Goal: Task Accomplishment & Management: Complete application form

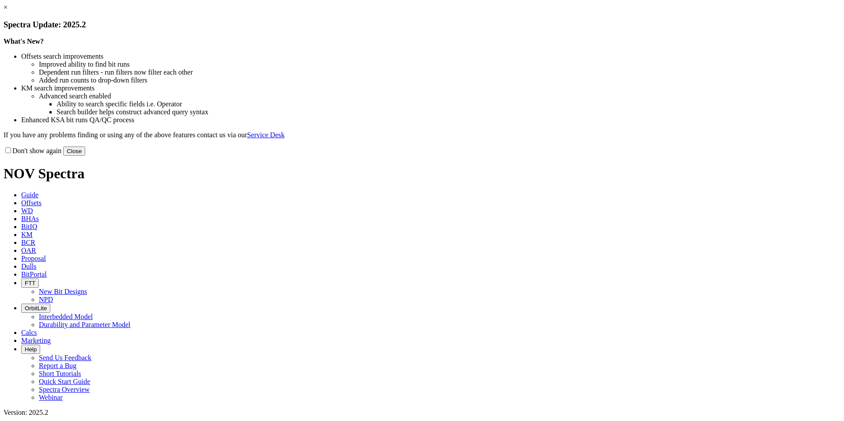
click at [590, 156] on div "Don't show again Close" at bounding box center [422, 151] width 837 height 10
click at [85, 156] on button "Close" at bounding box center [74, 151] width 22 height 9
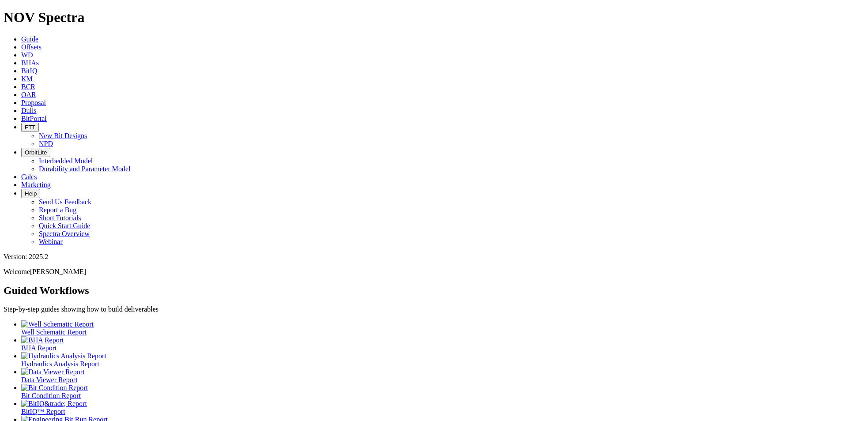
click at [215, 320] on ul "Well Schematic Report BHA Report Hydraulics Analysis Report Data Viewer Report …" at bounding box center [422, 375] width 837 height 111
click at [41, 43] on span "Offsets" at bounding box center [31, 47] width 20 height 8
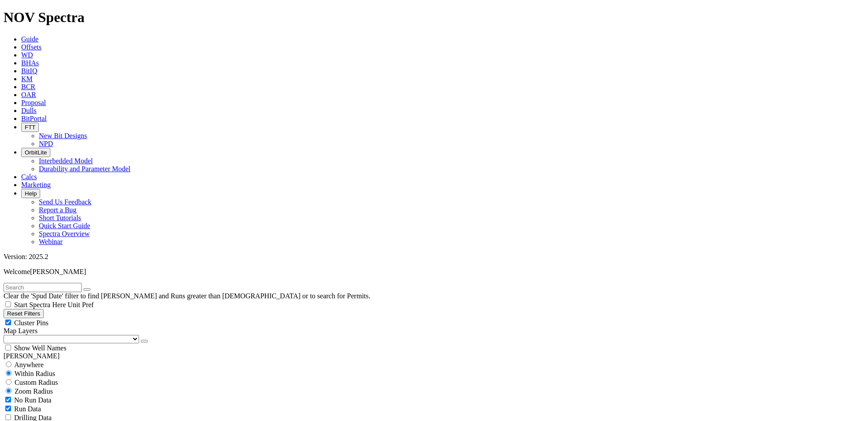
click at [46, 99] on link "Proposal" at bounding box center [33, 103] width 25 height 8
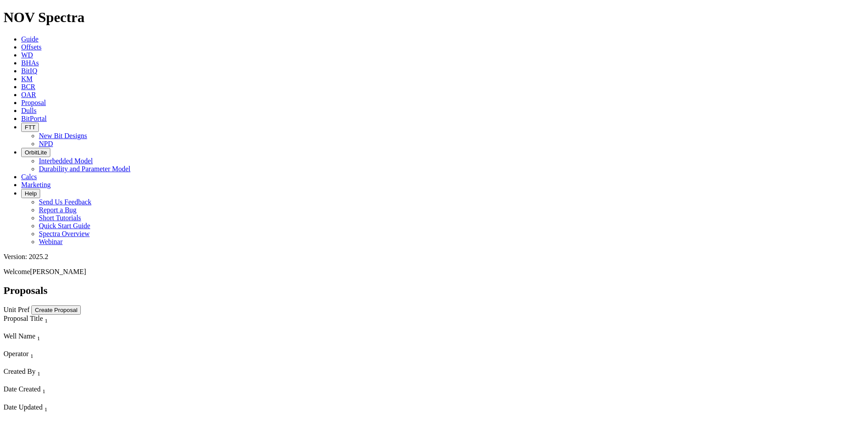
click at [81, 305] on button "Create Proposal" at bounding box center [55, 309] width 49 height 9
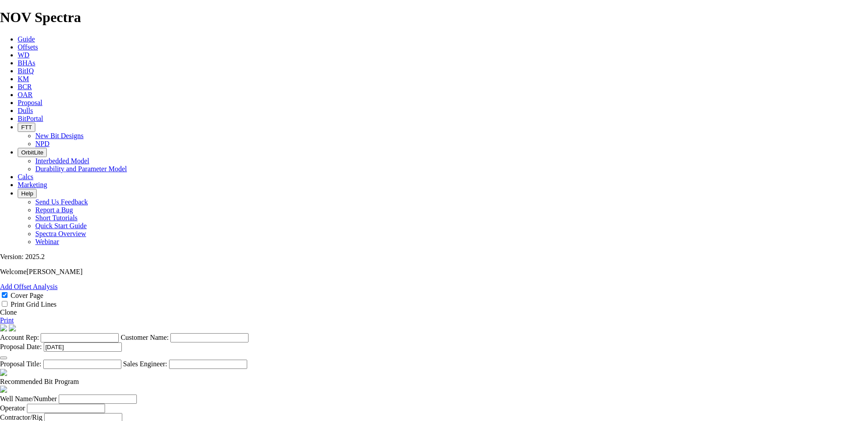
click at [119, 333] on input "Account Rep:" at bounding box center [80, 337] width 78 height 9
type input "[PERSON_NAME]"
click at [249, 333] on input "Customer Name:" at bounding box center [209, 337] width 78 height 9
type input "[PERSON_NAME] Oil"
click at [122, 343] on input "[DATE]" at bounding box center [83, 347] width 78 height 9
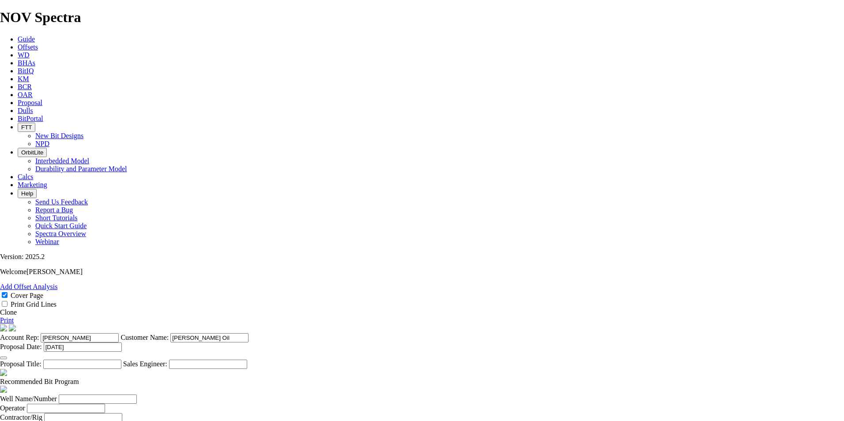
click at [440, 332] on section "Account Rep: [PERSON_NAME] Customer Name: [PERSON_NAME] Oil Proposal Date: [DAT…" at bounding box center [422, 346] width 844 height 45
click at [121, 360] on input "Proposal Title:" at bounding box center [82, 364] width 78 height 9
type input "Standard well (Kone Pad)"
click at [247, 360] on input "Sales Engineer:" at bounding box center [208, 364] width 78 height 9
click at [247, 360] on input "[PERSON_NAME]" at bounding box center [208, 364] width 78 height 9
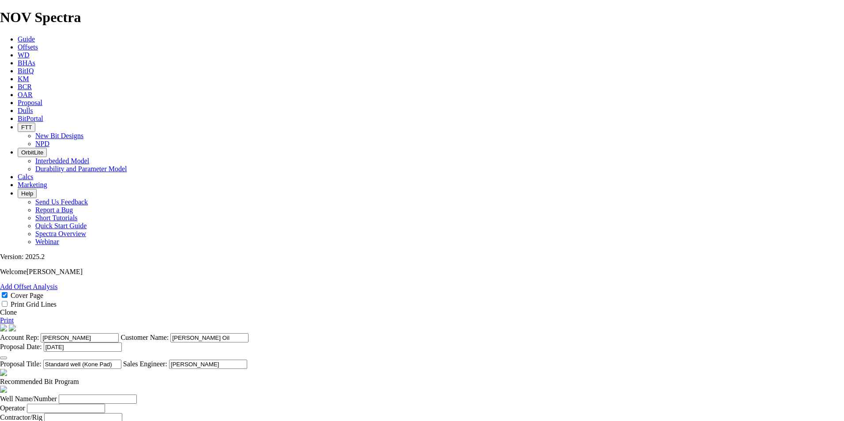
type input "[PERSON_NAME]"
click at [464, 365] on section "Account Rep: [PERSON_NAME] Customer Name: [PERSON_NAME] Oil Proposal Date: [DAT…" at bounding box center [422, 346] width 844 height 45
click at [137, 395] on input "Well Name/Number" at bounding box center [98, 399] width 78 height 9
type input "Kone 97H 98H 99H"
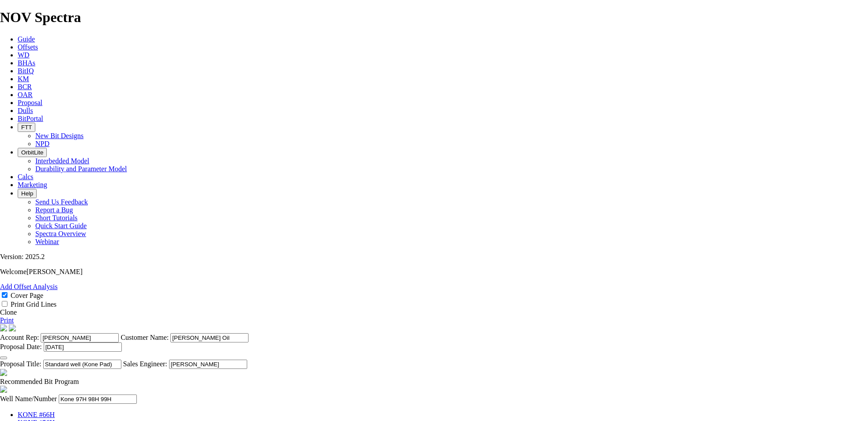
click at [121, 360] on input "Standard well (Kone Pad)" at bounding box center [82, 364] width 78 height 9
type input "Standard well (Kone 3 well Pad)"
click at [105, 404] on input "Operator" at bounding box center [66, 408] width 78 height 9
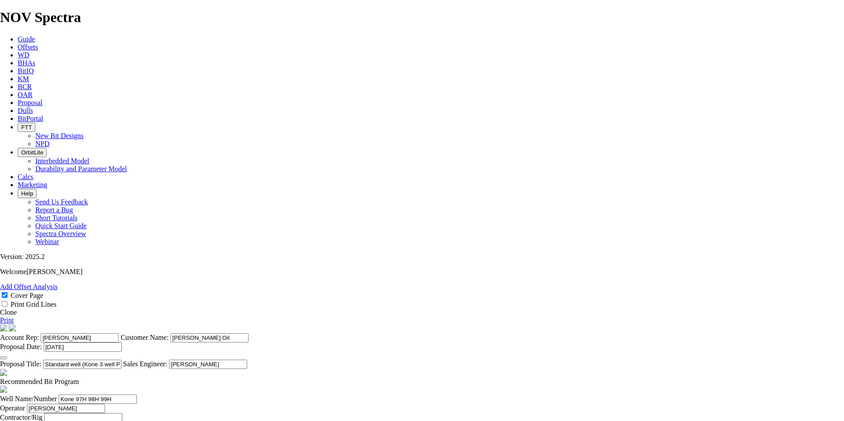
type input "[PERSON_NAME]"
click at [122, 413] on input "text" at bounding box center [83, 417] width 78 height 9
click at [122, 413] on input "[PERSON_NAME] 247" at bounding box center [83, 417] width 78 height 9
type input "[PERSON_NAME] 247"
click at [117, 421] on input "Prepared For" at bounding box center [77, 426] width 78 height 9
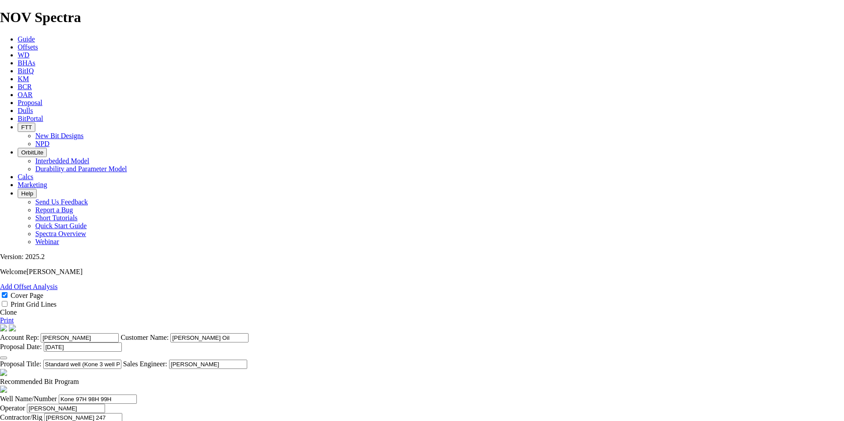
click at [117, 421] on input "[PERSON_NAME]" at bounding box center [77, 426] width 78 height 9
type input "[PERSON_NAME]"
select select "field"
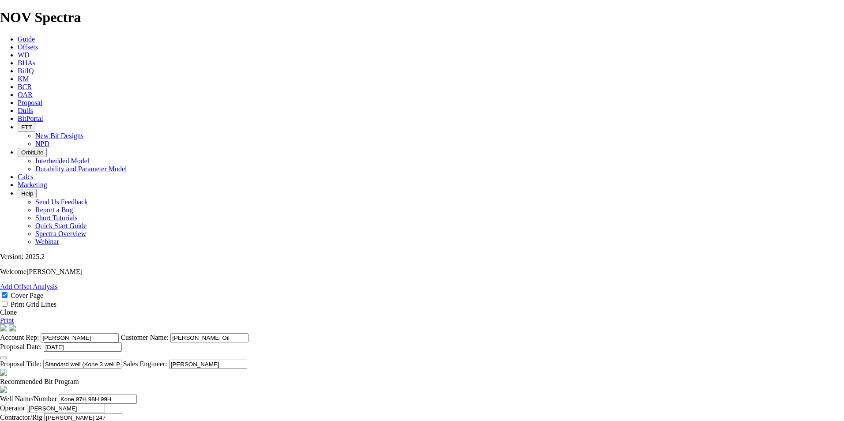
type input "[PERSON_NAME]"
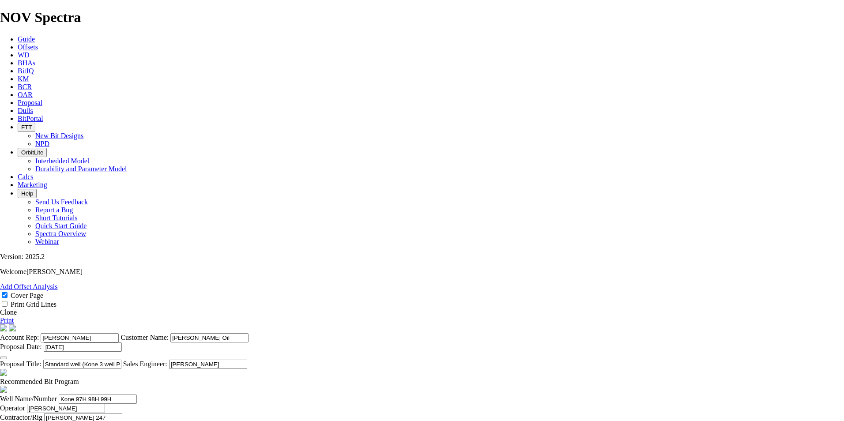
type input "Dimmit"
type input "[GEOGRAPHIC_DATA]"
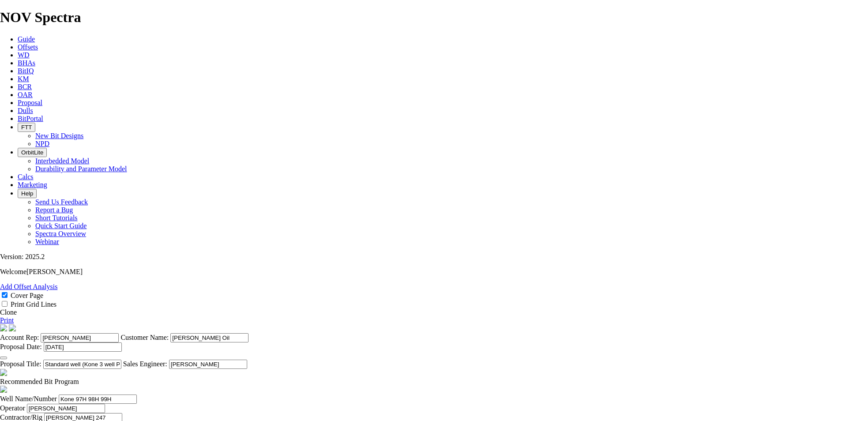
type input "[DATE]"
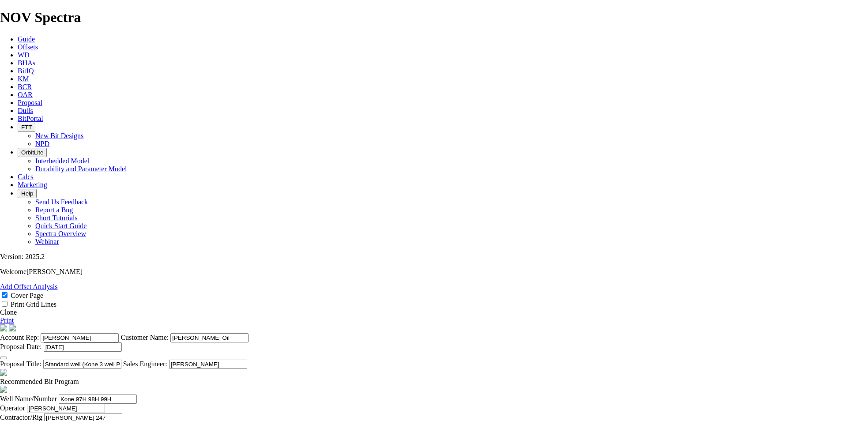
type input "[PERSON_NAME]"
type input "2803843035"
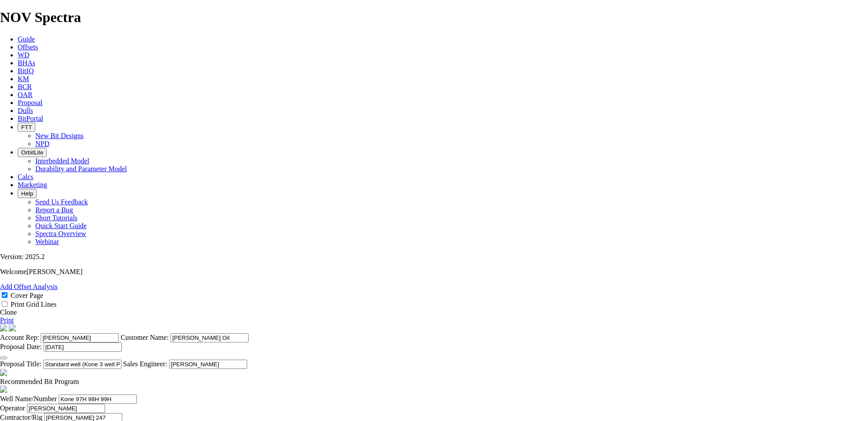
type input "STX"
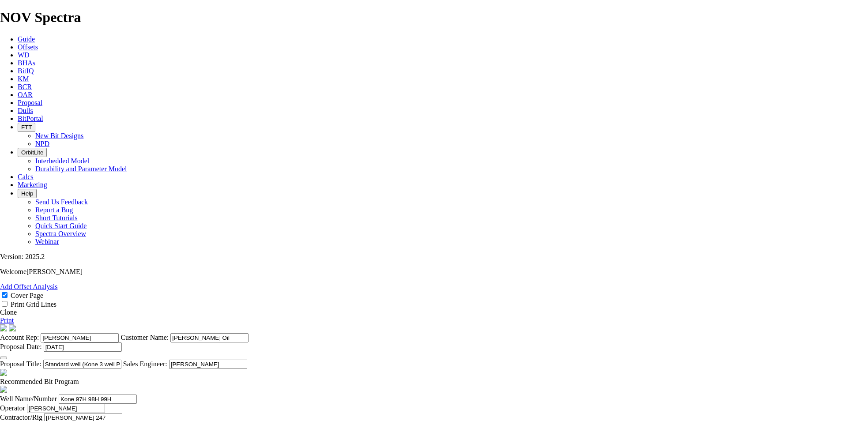
type input "[PERSON_NAME]"
type input "2813843035"
type input "[DATE]"
drag, startPoint x: 556, startPoint y: 262, endPoint x: 486, endPoint y: 252, distance: 70.9
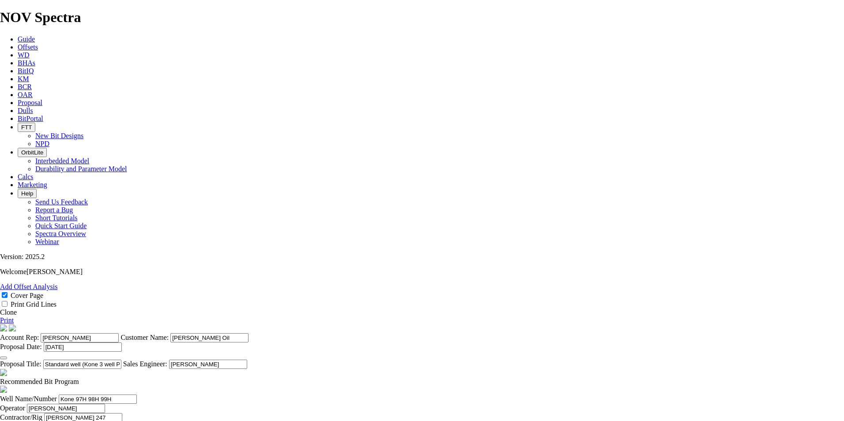
type input "2105482141"
drag, startPoint x: 562, startPoint y: 260, endPoint x: 514, endPoint y: 254, distance: 48.8
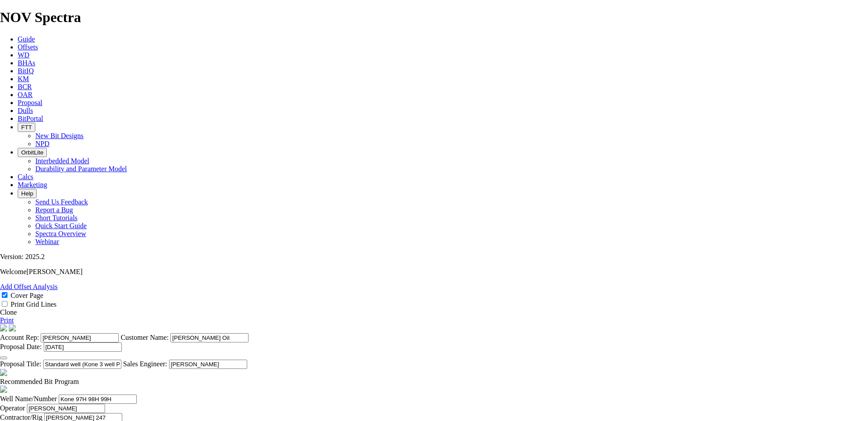
type input "[DATE]"
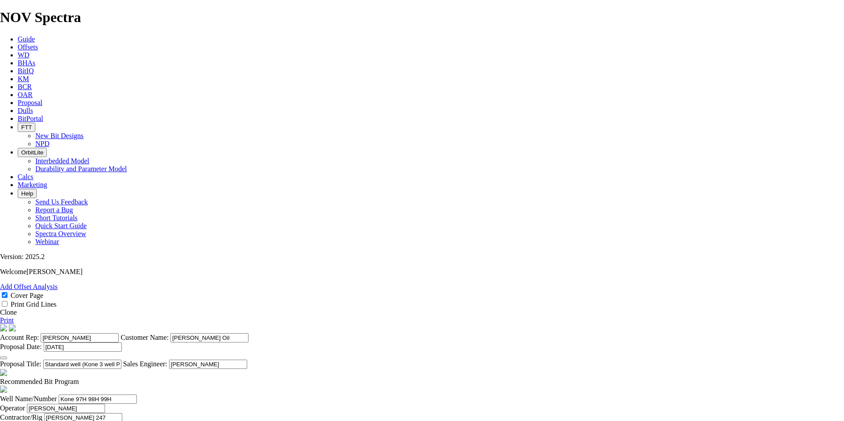
type input "2102965881"
click at [79, 378] on span at bounding box center [79, 382] width 0 height 8
checkbox input "false"
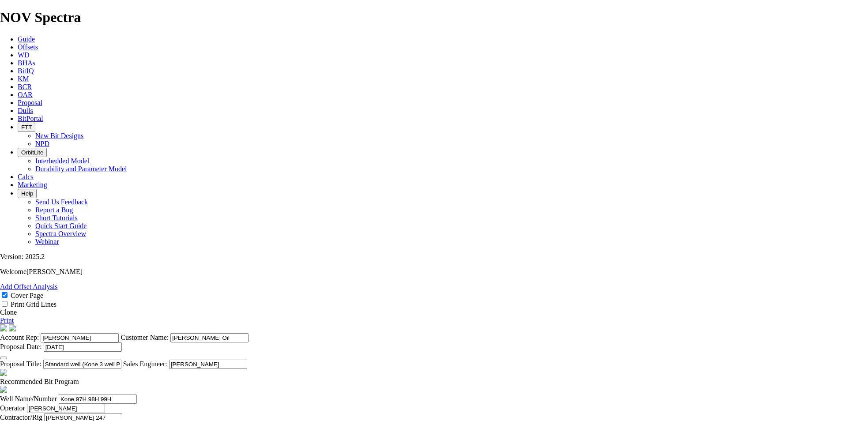
checkbox input "false"
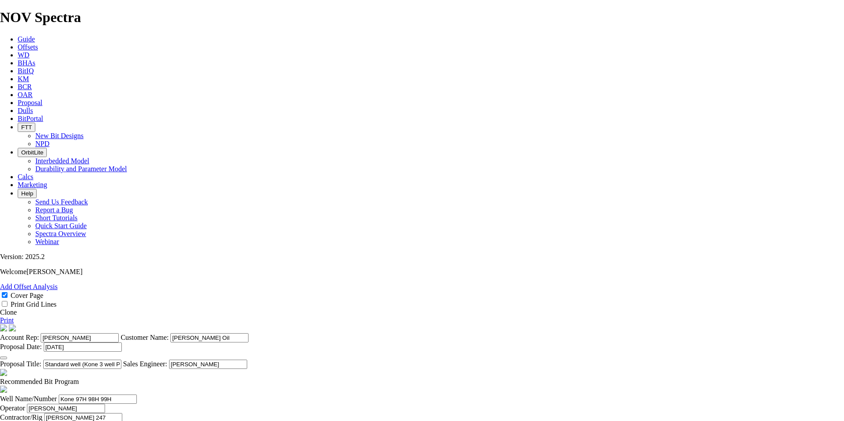
checkbox input "false"
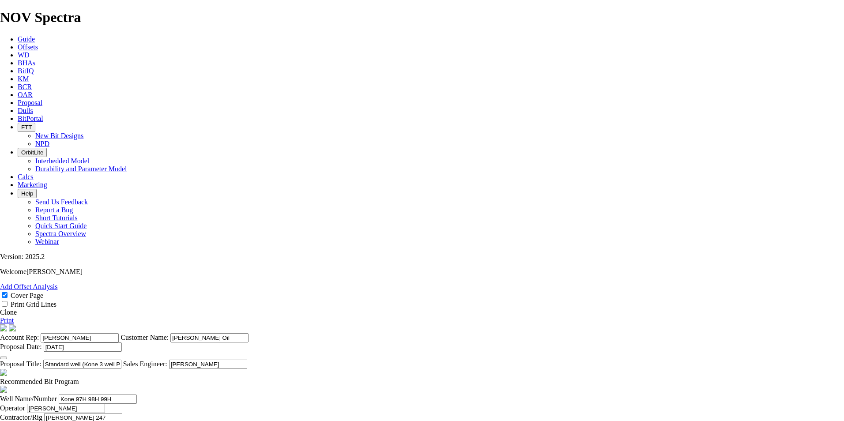
type input "1"
type input "12.25"
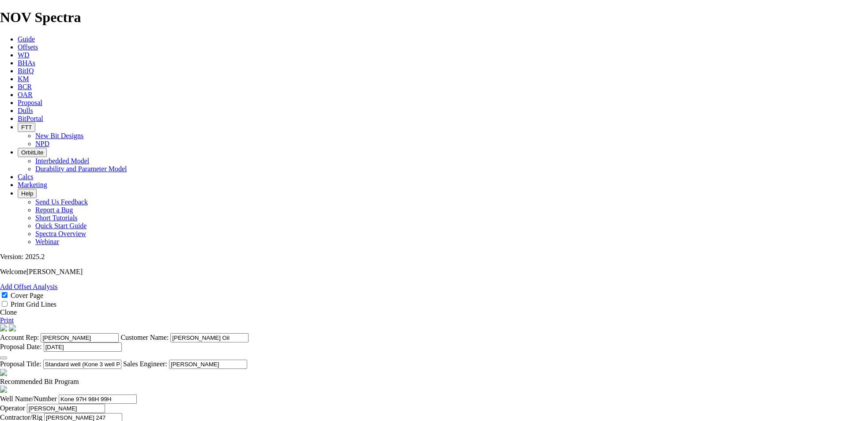
type input "TKC66 AB3"
type input "1929"
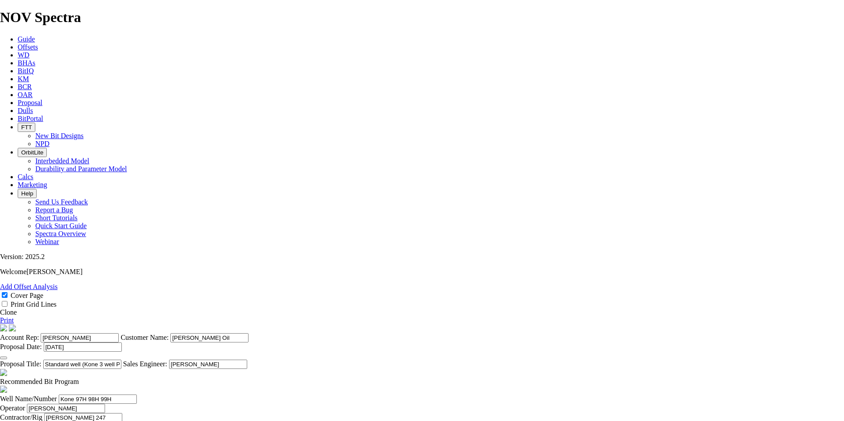
type input "1819"
drag, startPoint x: 426, startPoint y: 169, endPoint x: 398, endPoint y: 170, distance: 28.3
type input "1819"
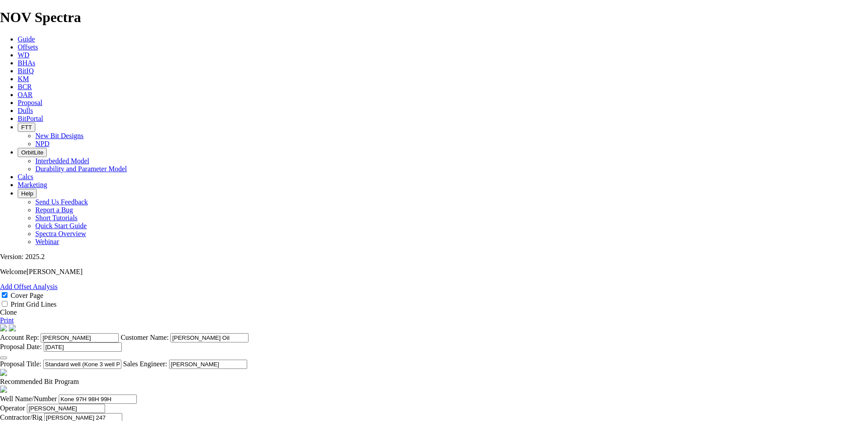
drag, startPoint x: 481, startPoint y: 170, endPoint x: 426, endPoint y: 170, distance: 54.3
type input "4"
type input "454.75"
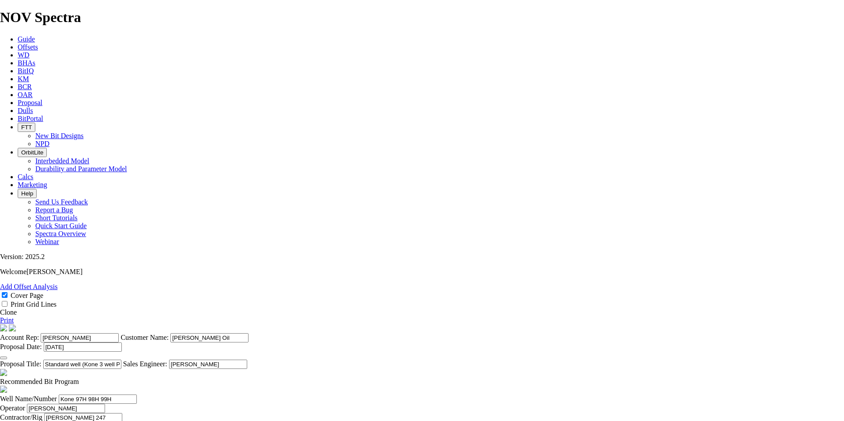
drag, startPoint x: 466, startPoint y: 168, endPoint x: 442, endPoint y: 169, distance: 24.3
type input "3.5"
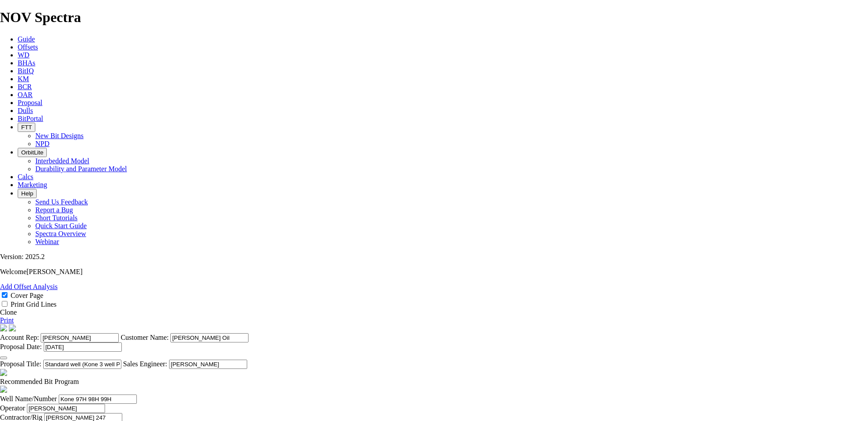
drag, startPoint x: 470, startPoint y: 168, endPoint x: 452, endPoint y: 166, distance: 17.8
drag, startPoint x: 531, startPoint y: 171, endPoint x: 471, endPoint y: 166, distance: 60.3
drag, startPoint x: 516, startPoint y: 167, endPoint x: 480, endPoint y: 166, distance: 36.7
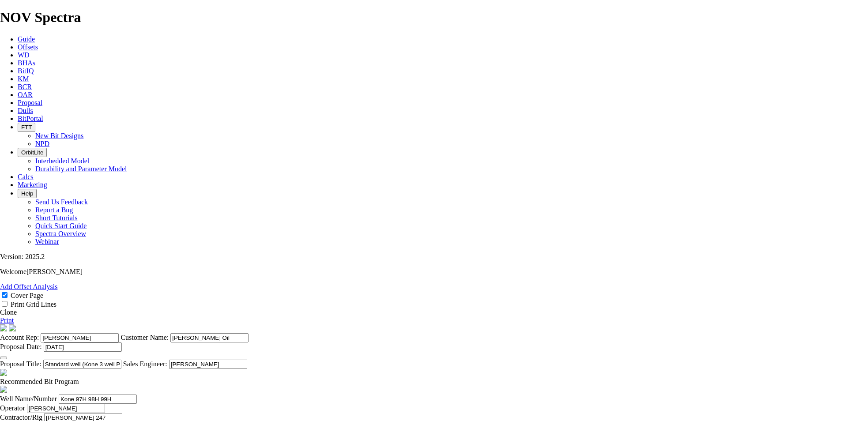
drag, startPoint x: 467, startPoint y: 169, endPoint x: 414, endPoint y: 165, distance: 53.1
type input "4"
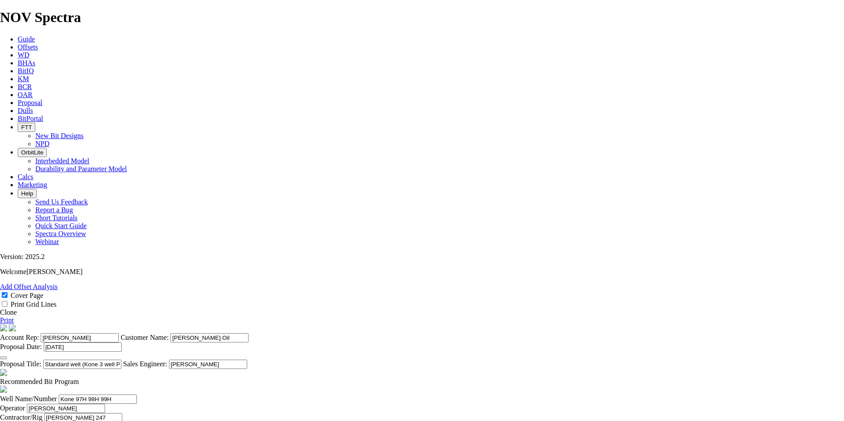
type input "454.7"
drag, startPoint x: 539, startPoint y: 158, endPoint x: 544, endPoint y: 167, distance: 9.9
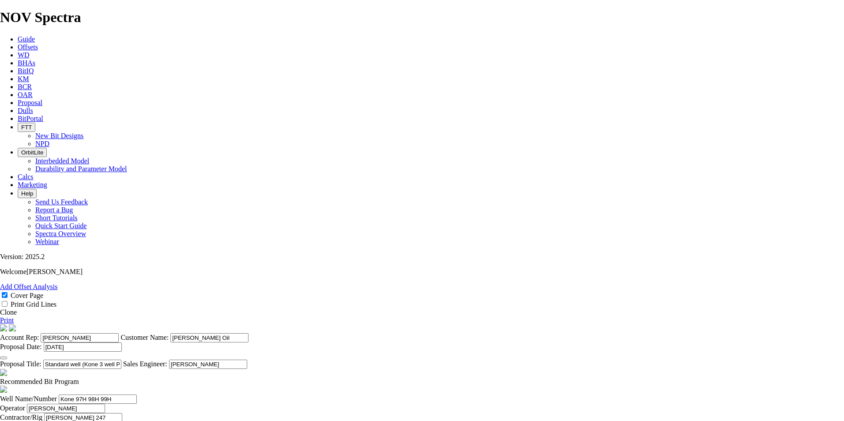
type input "3500"
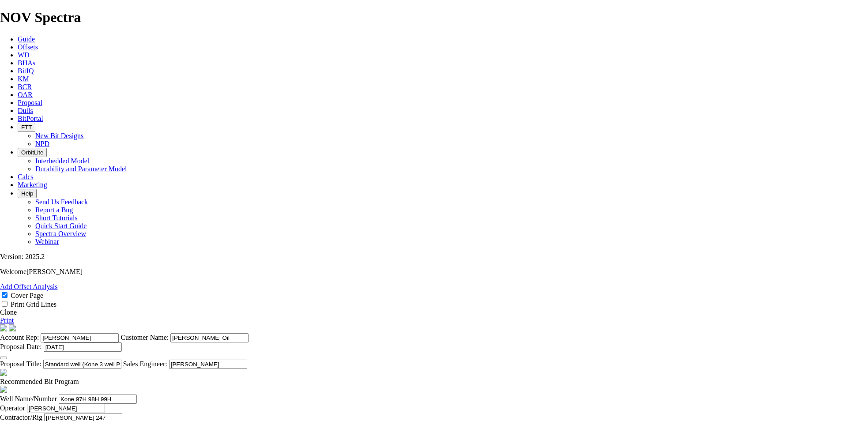
type input "47800"
type input "Surface"
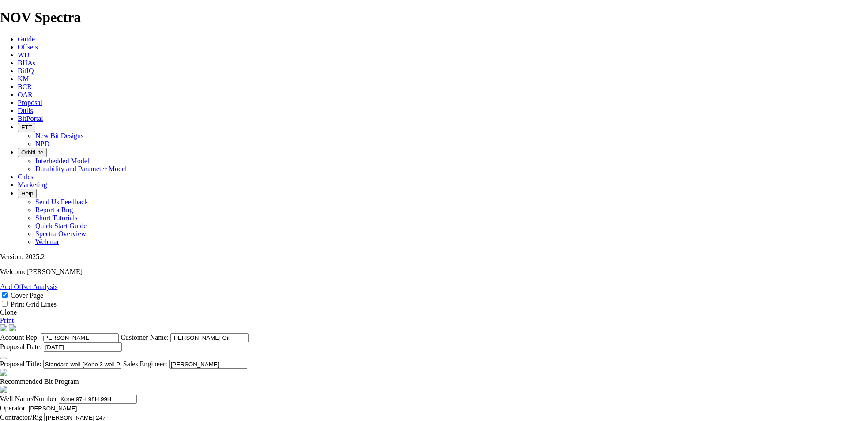
type input "2"
type input "8.75"
type input "T"
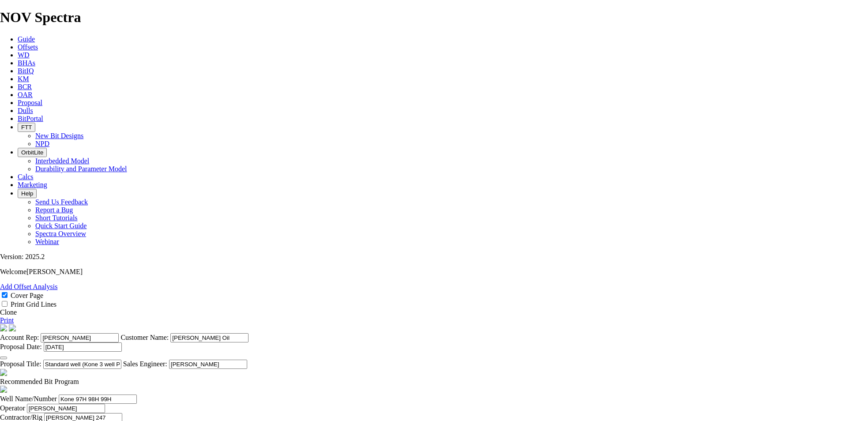
type input "3"
type input "8.75"
type input "TKC63 G9"
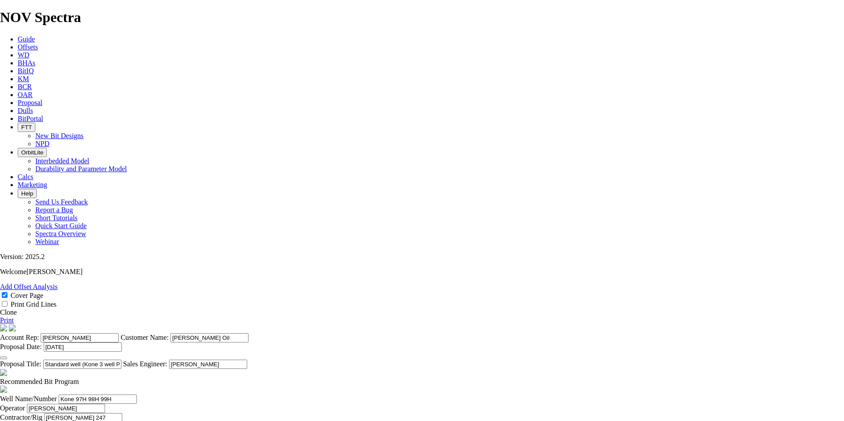
drag, startPoint x: 334, startPoint y: 190, endPoint x: 326, endPoint y: 190, distance: 7.9
type input "E1513"
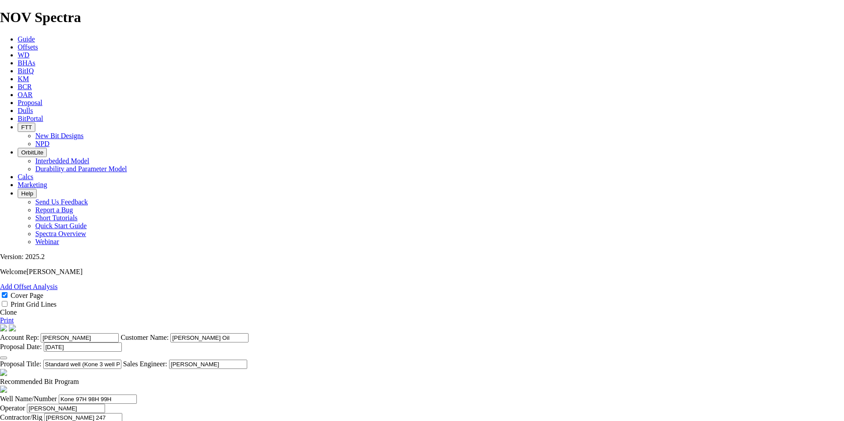
scroll to position [265, 0]
type input "Vertical (This is the TKF66 CO1 with 17.76mm Cutters)"
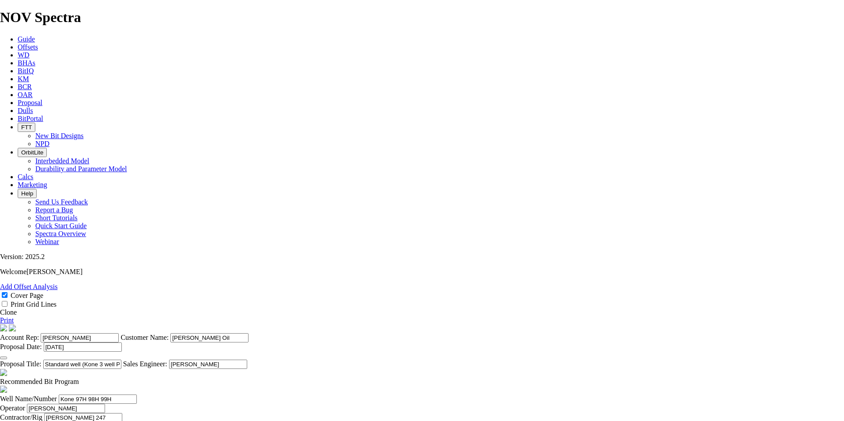
type input "6962"
type input "5033"
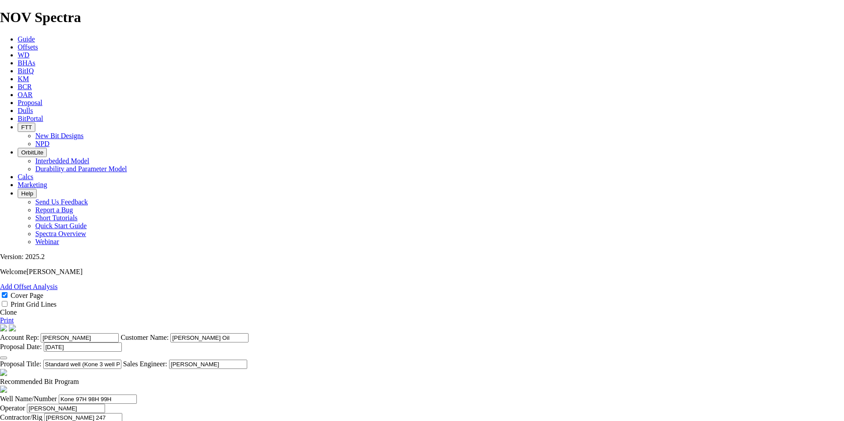
type input "20"
drag, startPoint x: 466, startPoint y: 278, endPoint x: 427, endPoint y: 278, distance: 38.4
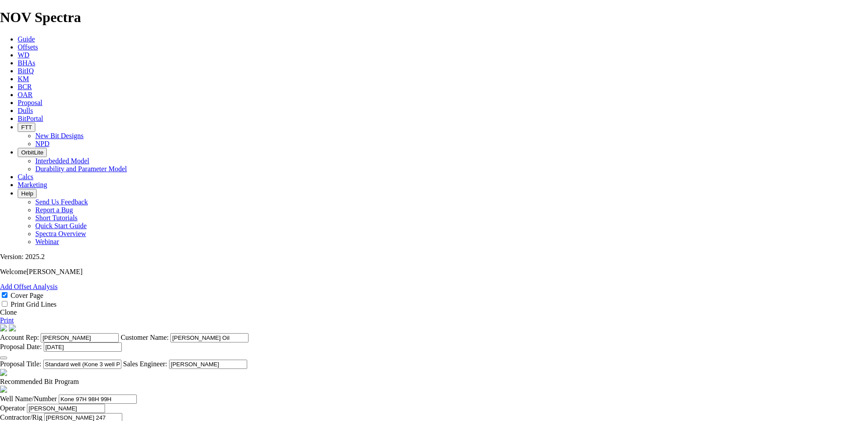
type input "251.6"
type input "10200"
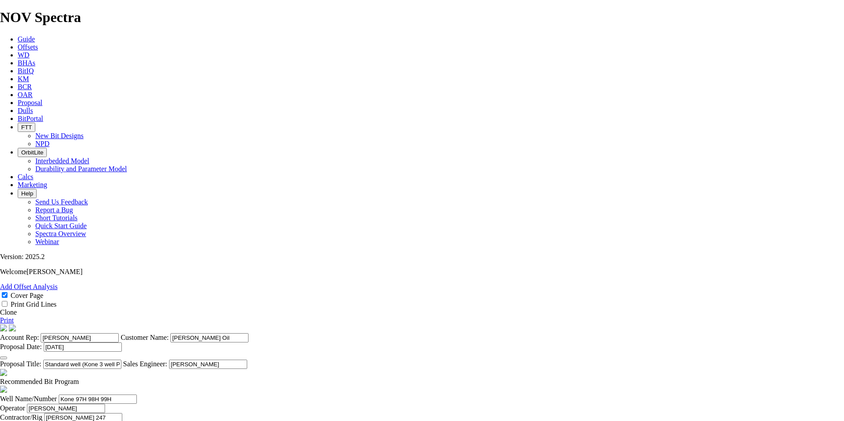
drag, startPoint x: 588, startPoint y: 282, endPoint x: 592, endPoint y: 279, distance: 4.8
type input "38350"
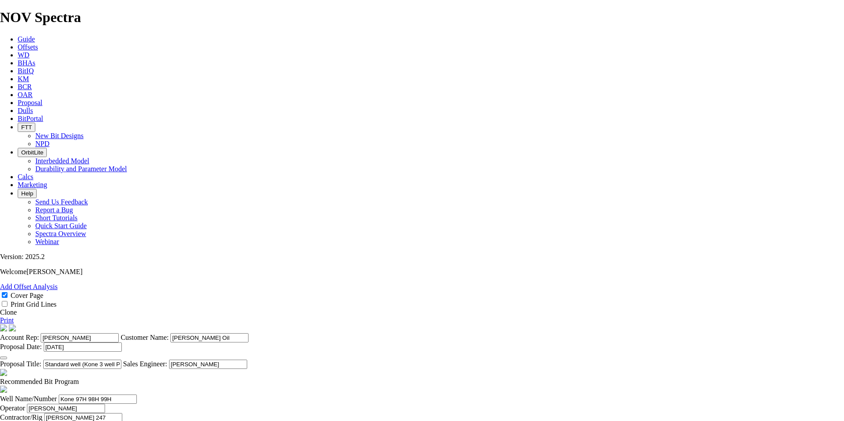
type input "19099"
type input "12137"
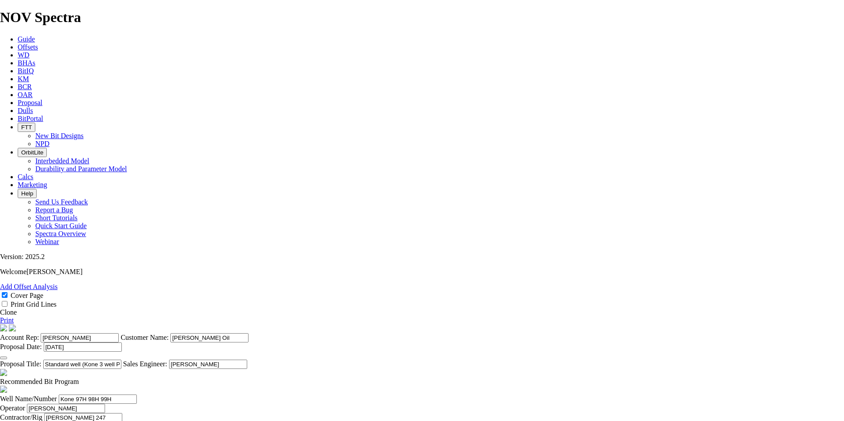
type input "70"
type input "173.3"
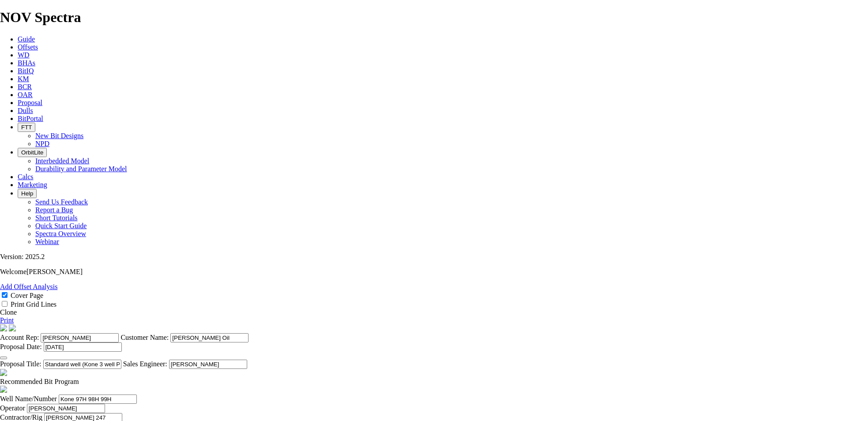
type input "14000"
type input "38350"
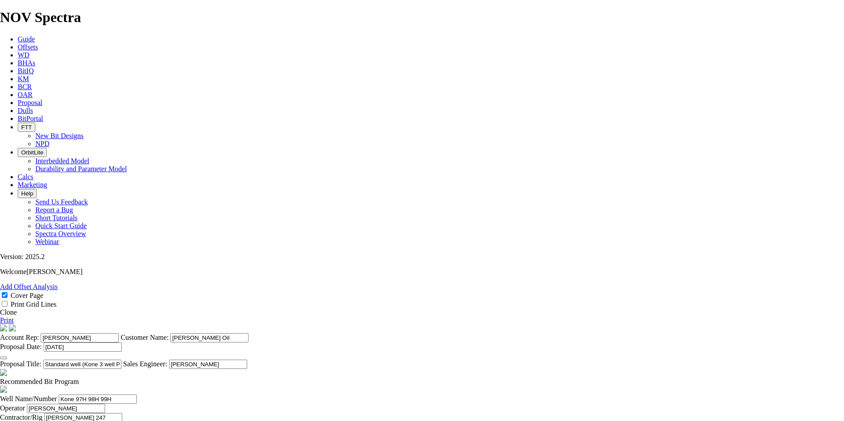
type input "Curve and Lateral)"
type textarea "Standard Well Program"
drag, startPoint x: 474, startPoint y: 336, endPoint x: 351, endPoint y: 333, distance: 122.3
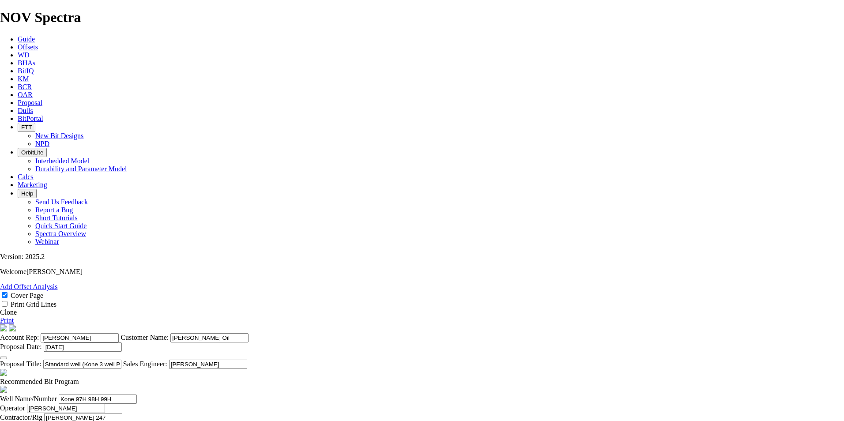
click at [121, 360] on input "Standard well (Kone 3 well Pad)" at bounding box center [82, 364] width 78 height 9
click at [121, 360] on input "Kone" at bounding box center [82, 364] width 78 height 9
type input "Kone (3) well Pad 97H,98H,99H"
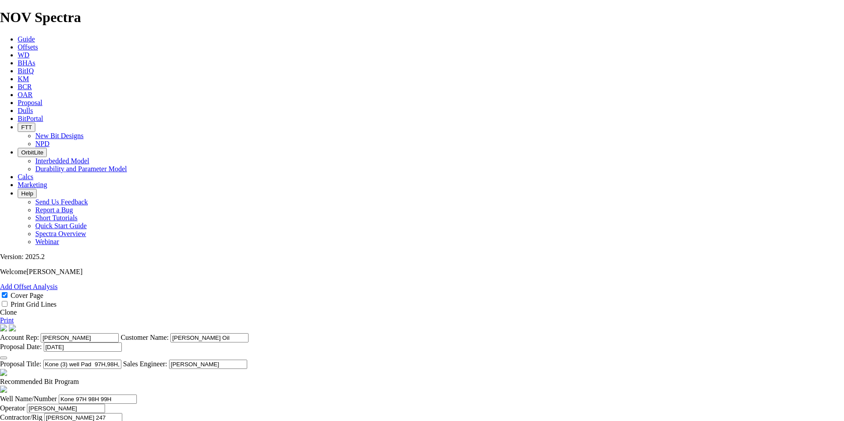
drag, startPoint x: 349, startPoint y: 245, endPoint x: 349, endPoint y: 251, distance: 6.6
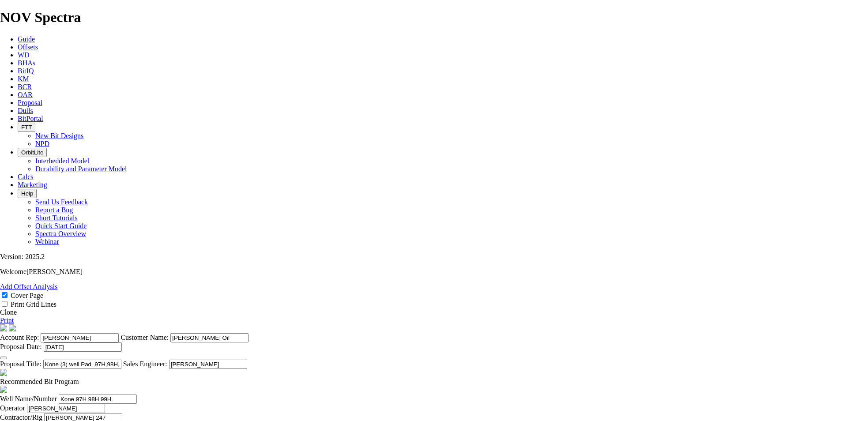
scroll to position [327, 0]
type input "Vertical (This is the NEW TKF66 CO1 with 17.76mm Cutters vs having 16mm)"
drag, startPoint x: 411, startPoint y: 226, endPoint x: 181, endPoint y: 225, distance: 229.5
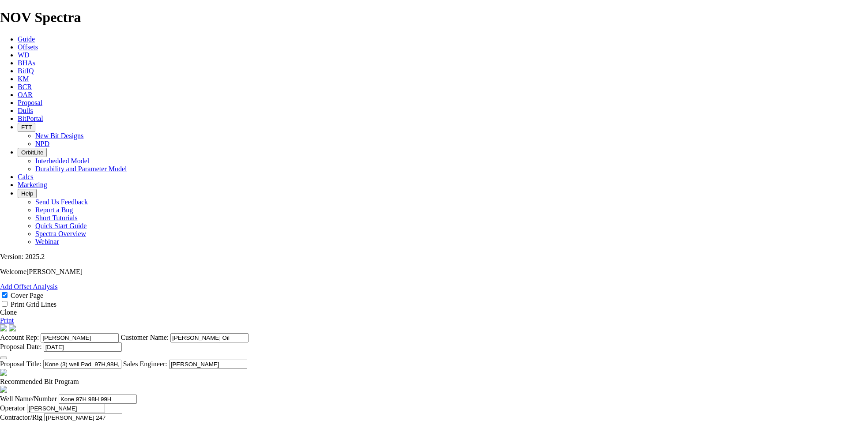
drag, startPoint x: 327, startPoint y: 216, endPoint x: 293, endPoint y: 217, distance: 33.6
type input "TK56 AK1"
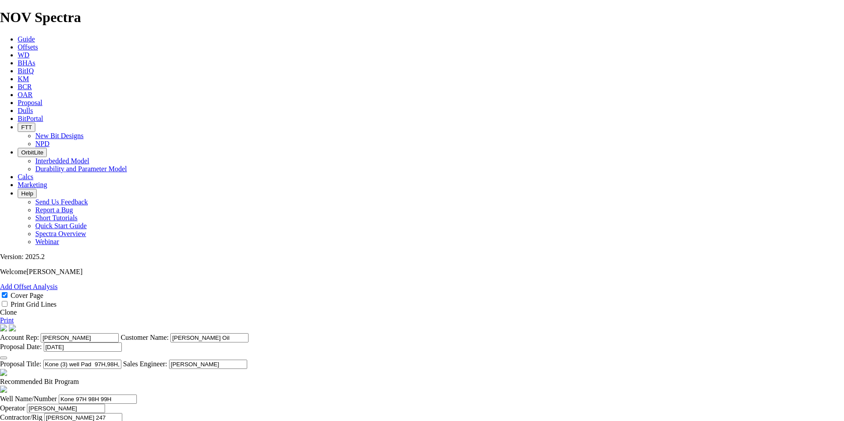
type input "Vertical"
drag, startPoint x: 468, startPoint y: 219, endPoint x: 451, endPoint y: 216, distance: 17.4
type input "19"
drag, startPoint x: 511, startPoint y: 215, endPoint x: 486, endPoint y: 214, distance: 25.2
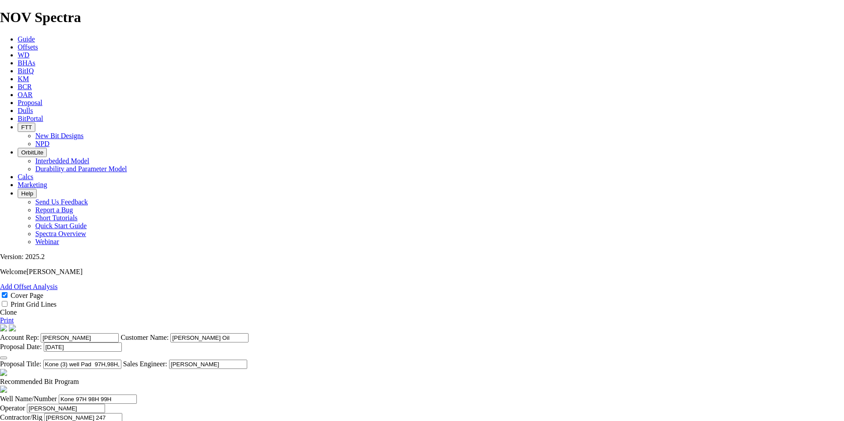
drag, startPoint x: 449, startPoint y: 215, endPoint x: 423, endPoint y: 215, distance: 26.5
type input "19"
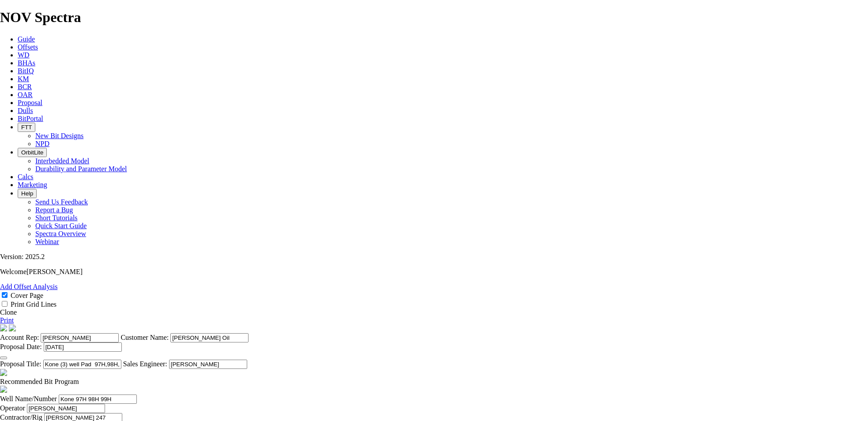
type input "264.8"
click at [17, 309] on link "Clone" at bounding box center [8, 313] width 17 height 8
select select "field"
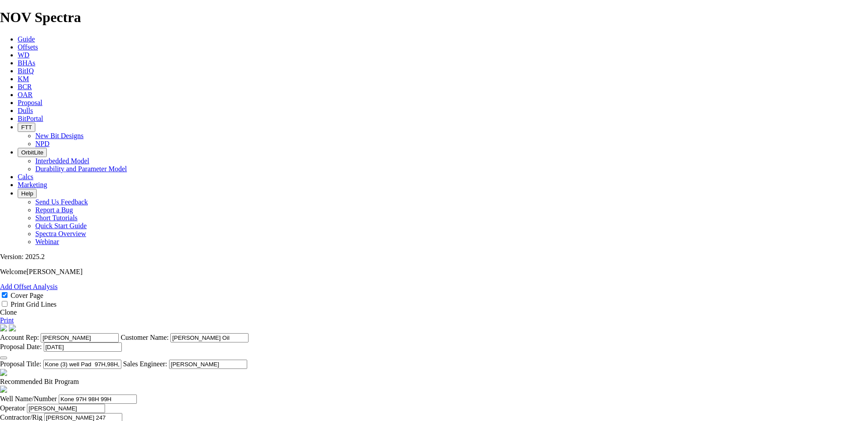
scroll to position [327, 0]
drag, startPoint x: 332, startPoint y: 217, endPoint x: 280, endPoint y: 215, distance: 52.2
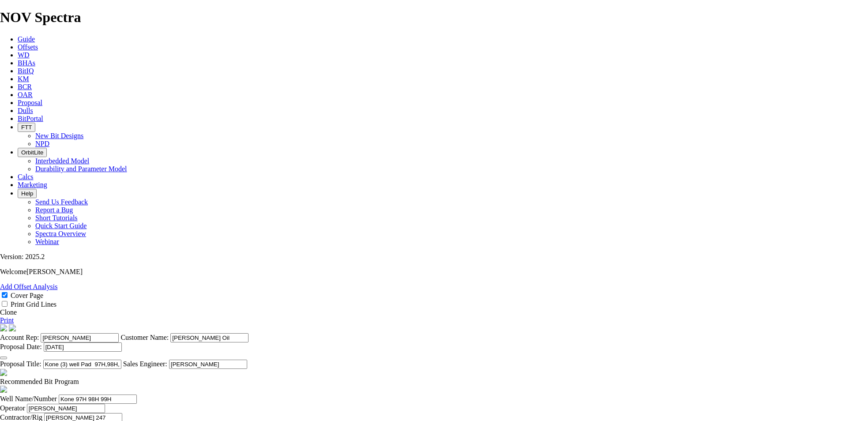
type input "Vertical/Curvev"
drag, startPoint x: 332, startPoint y: 219, endPoint x: 287, endPoint y: 216, distance: 44.3
type input "TKF66 CO4"
drag, startPoint x: 355, startPoint y: 213, endPoint x: 340, endPoint y: 214, distance: 14.6
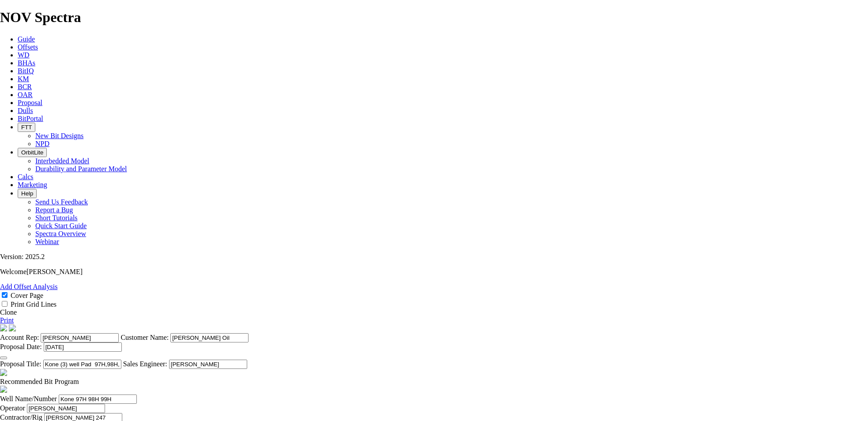
type input "7876"
drag, startPoint x: 418, startPoint y: 216, endPoint x: 369, endPoint y: 220, distance: 49.6
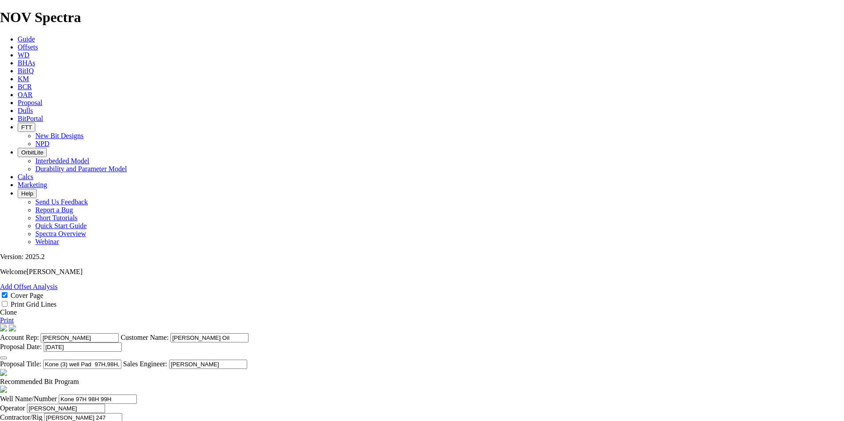
type input "5947"
drag, startPoint x: 471, startPoint y: 215, endPoint x: 445, endPoint y: 217, distance: 25.3
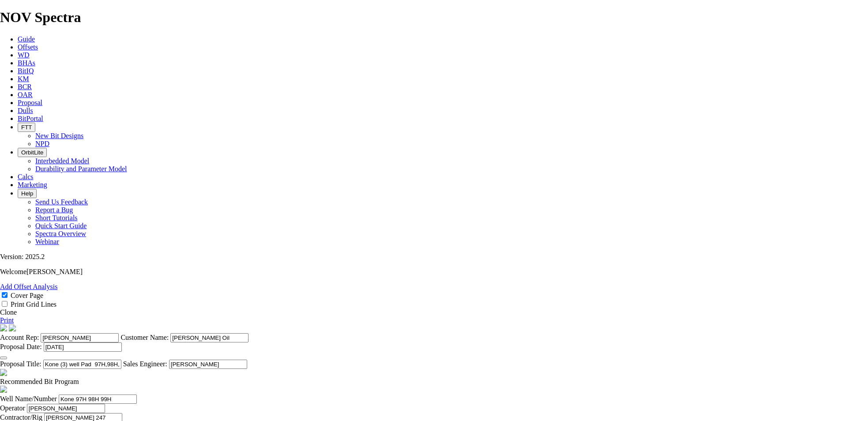
type input "35"
drag, startPoint x: 521, startPoint y: 220, endPoint x: 465, endPoint y: 219, distance: 56.1
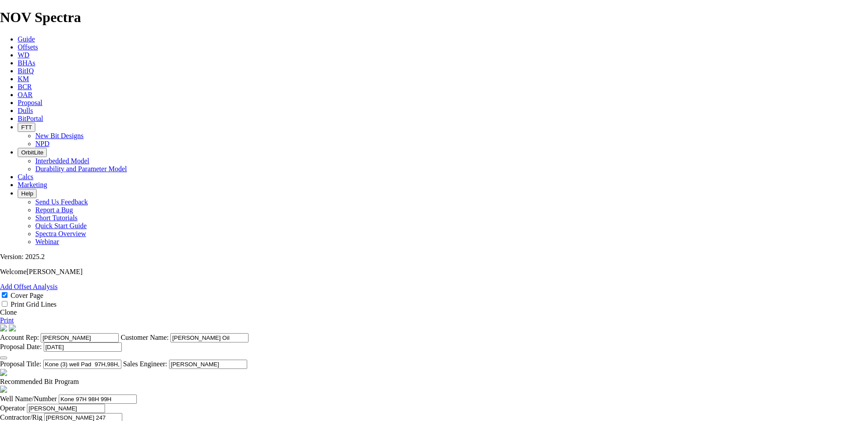
drag, startPoint x: 467, startPoint y: 219, endPoint x: 433, endPoint y: 215, distance: 33.8
drag, startPoint x: 468, startPoint y: 214, endPoint x: 435, endPoint y: 214, distance: 32.7
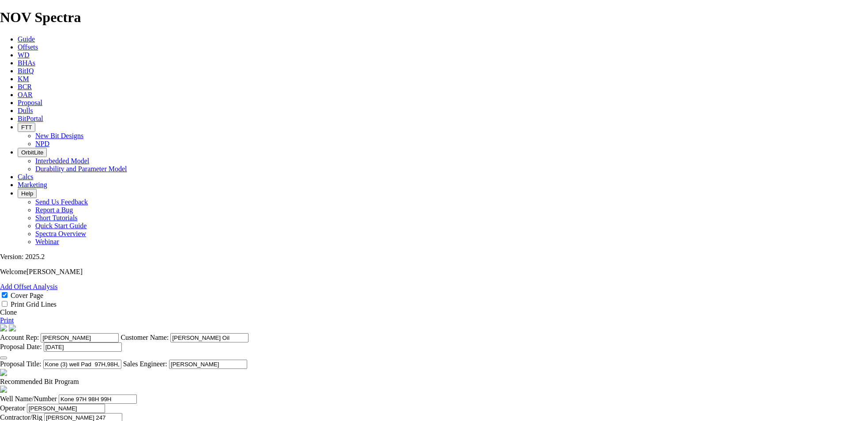
drag, startPoint x: 470, startPoint y: 217, endPoint x: 416, endPoint y: 217, distance: 53.9
type input "2"
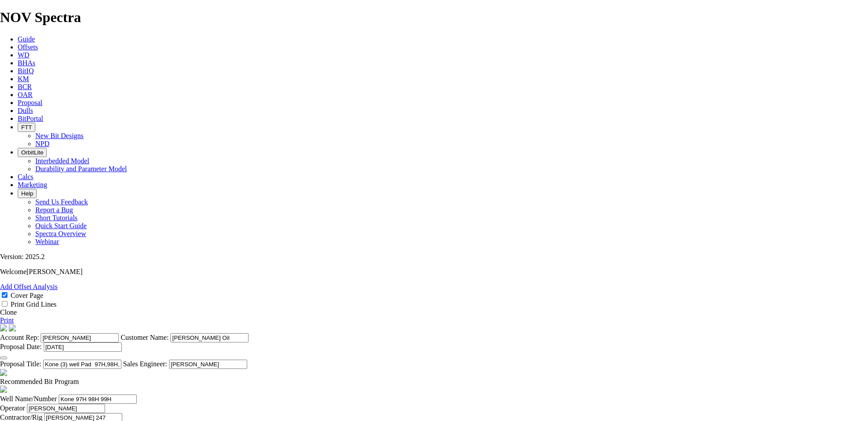
drag, startPoint x: 464, startPoint y: 215, endPoint x: 445, endPoint y: 215, distance: 19.4
type input "29.5"
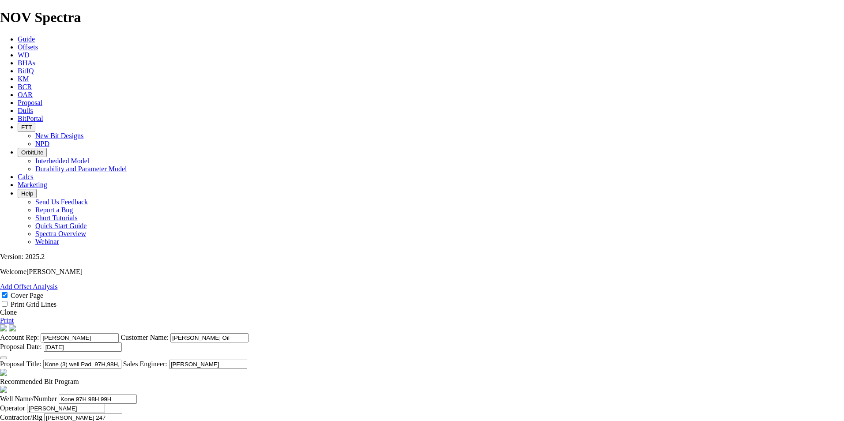
type input "201.5"
drag, startPoint x: 566, startPoint y: 219, endPoint x: 523, endPoint y: 218, distance: 42.8
type input "14000"
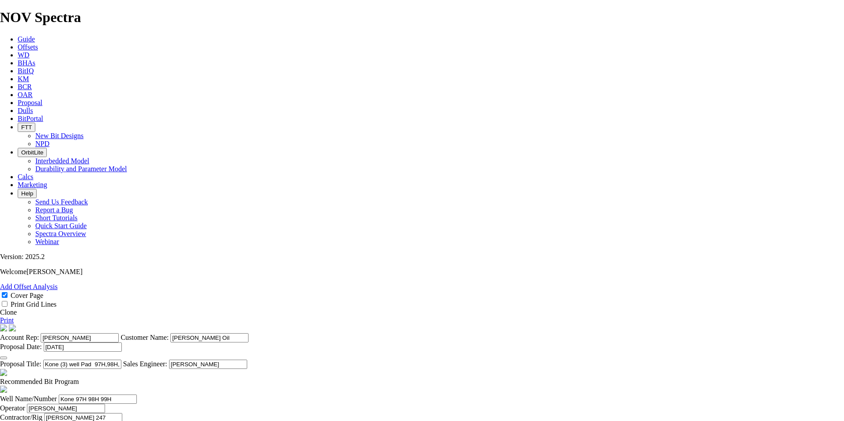
type input "Vertical/Curve"
drag, startPoint x: 427, startPoint y: 238, endPoint x: 380, endPoint y: 239, distance: 47.2
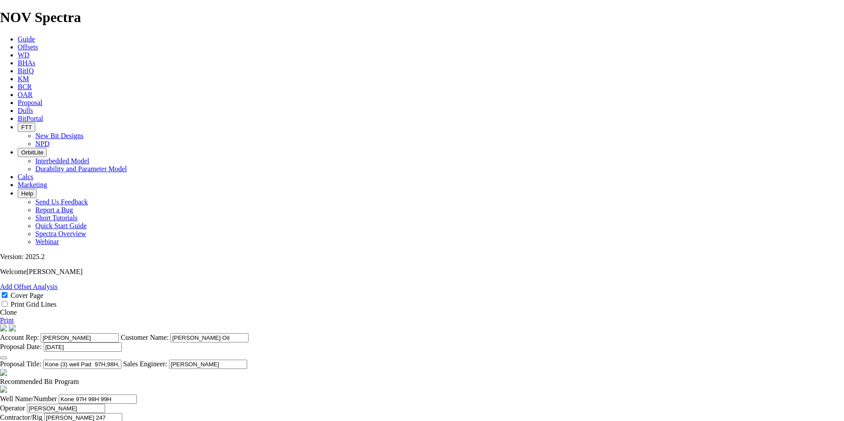
drag, startPoint x: 380, startPoint y: 239, endPoint x: 324, endPoint y: 239, distance: 55.2
drag, startPoint x: 427, startPoint y: 239, endPoint x: 374, endPoint y: 238, distance: 53.0
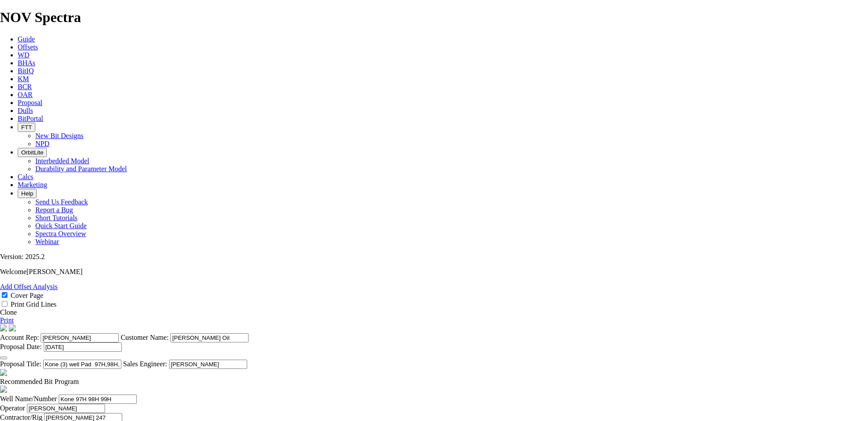
type input "11223"
drag, startPoint x: 472, startPoint y: 234, endPoint x: 446, endPoint y: 234, distance: 25.6
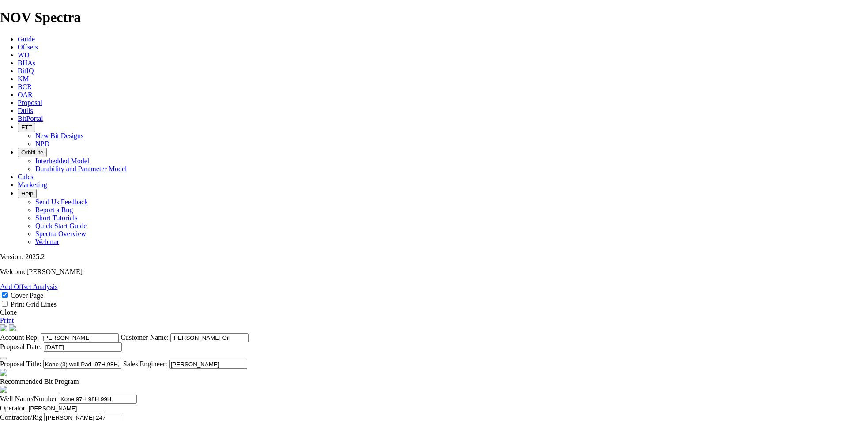
type input "55"
drag, startPoint x: 478, startPoint y: 235, endPoint x: 471, endPoint y: 235, distance: 6.6
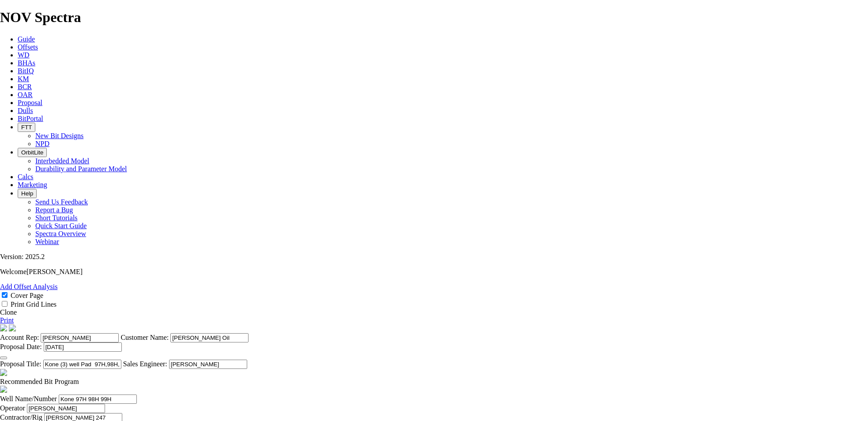
drag, startPoint x: 474, startPoint y: 238, endPoint x: 410, endPoint y: 236, distance: 64.0
type input "6"
drag, startPoint x: 424, startPoint y: 238, endPoint x: 317, endPoint y: 237, distance: 106.4
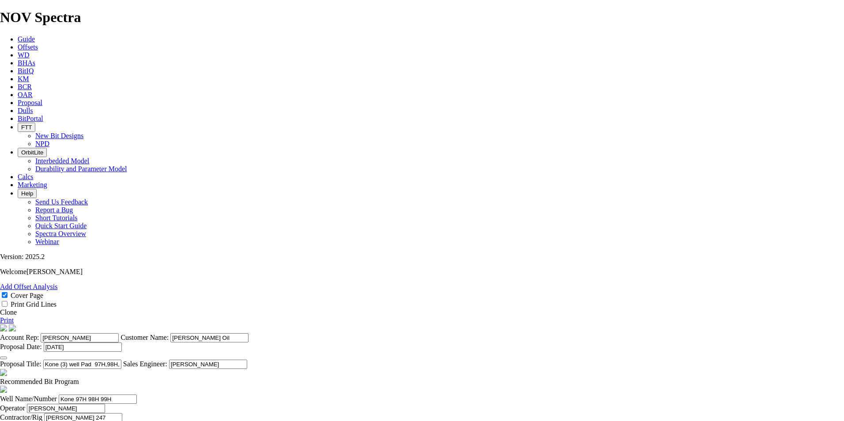
type input "11223"
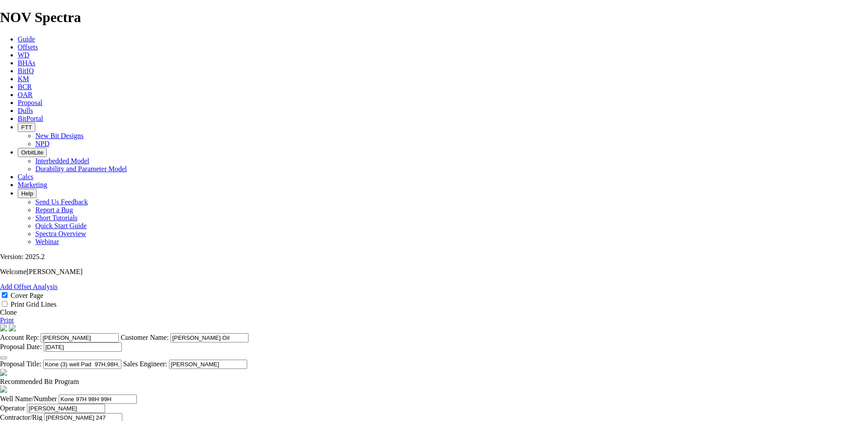
drag, startPoint x: 474, startPoint y: 238, endPoint x: 441, endPoint y: 238, distance: 32.7
type input "6"
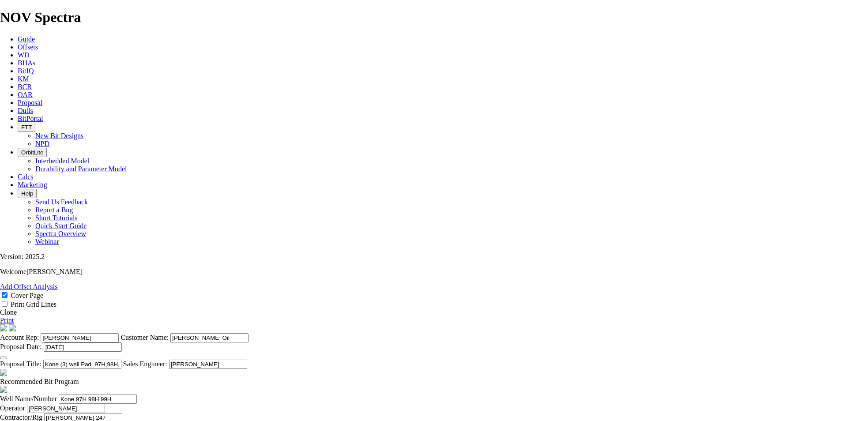
type input "58"
type input "193.5"
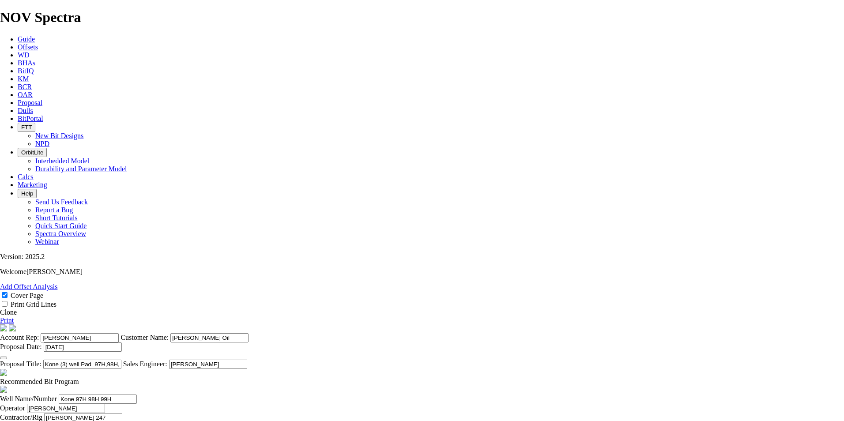
drag, startPoint x: 468, startPoint y: 243, endPoint x: 458, endPoint y: 239, distance: 11.2
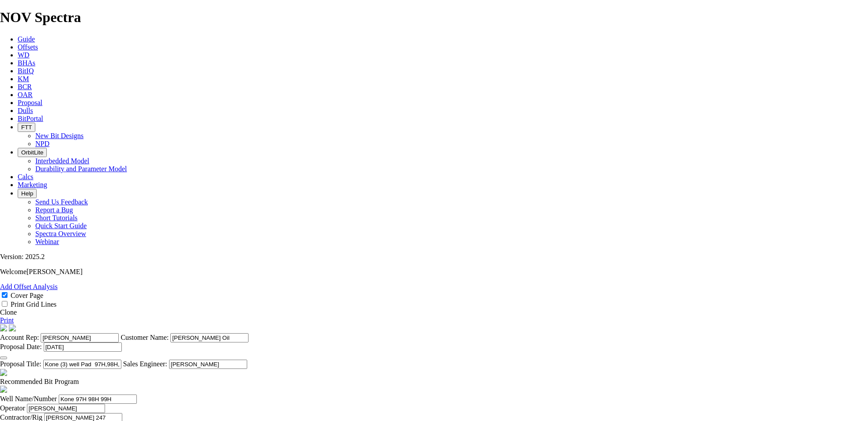
drag, startPoint x: 260, startPoint y: 246, endPoint x: 202, endPoint y: 246, distance: 58.3
type input "Lateral"
drag, startPoint x: 268, startPoint y: 284, endPoint x: 179, endPoint y: 278, distance: 89.4
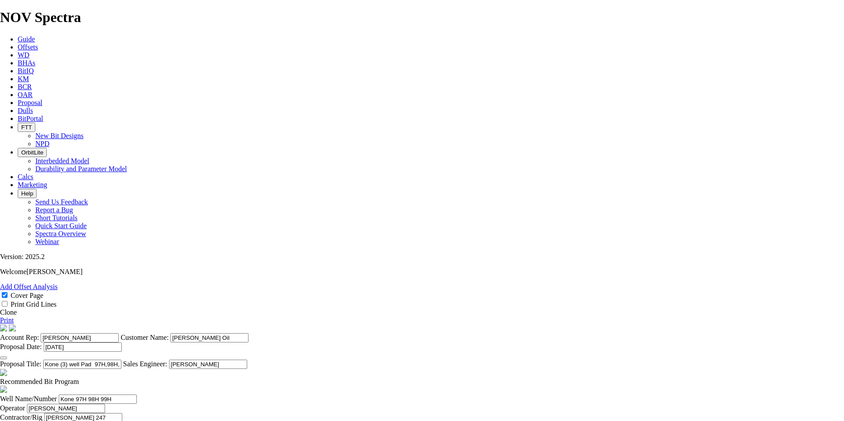
type textarea "Vertical-Curve w/ standard Lateral"
click at [33, 107] on span "Dulls" at bounding box center [25, 111] width 15 height 8
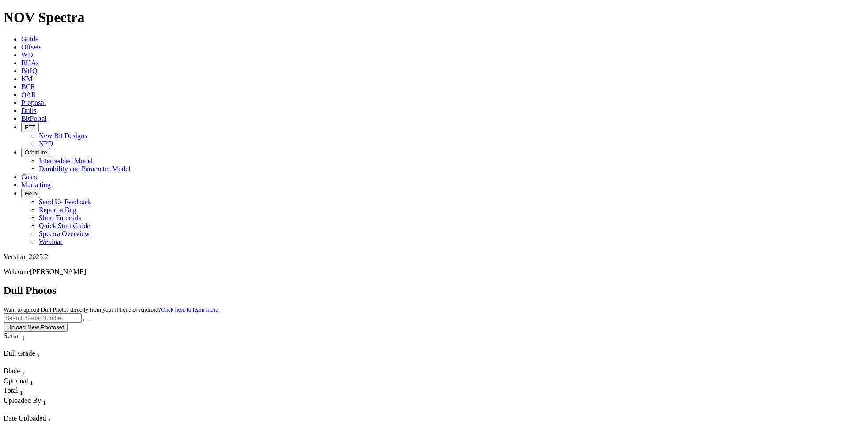
click at [21, 99] on icon at bounding box center [21, 103] width 0 height 8
select select "field"
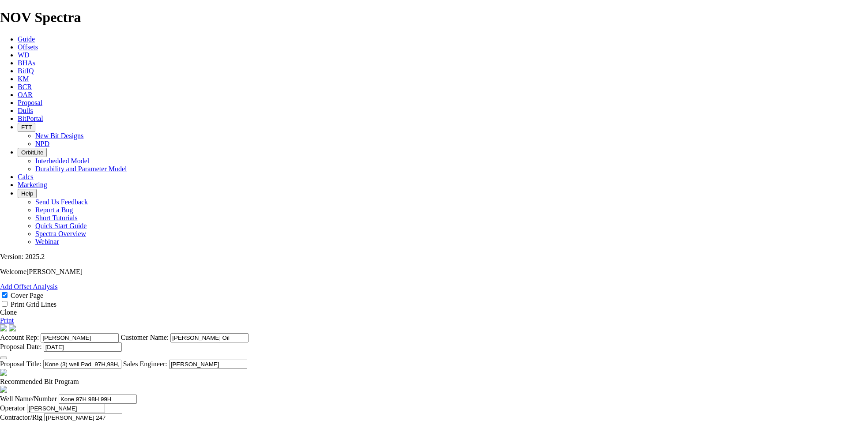
click at [42, 99] on span "Proposal" at bounding box center [30, 103] width 25 height 8
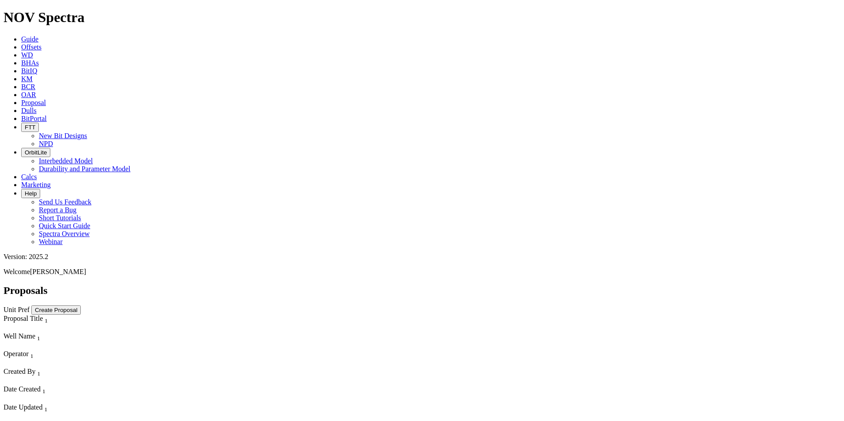
select select "field"
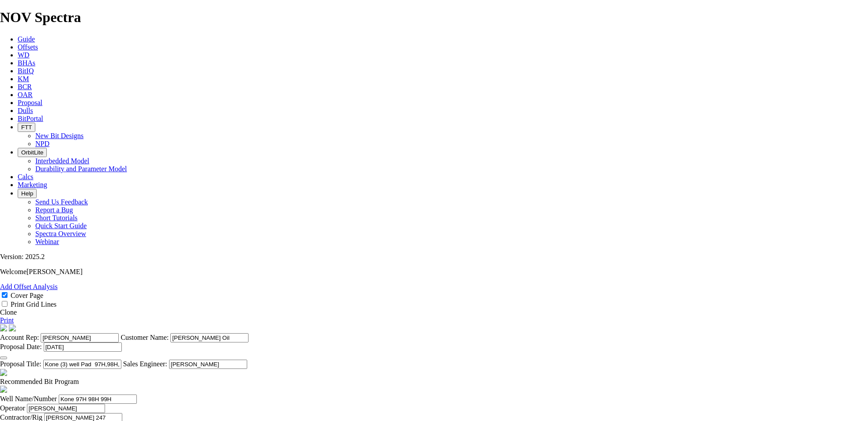
scroll to position [353, 0]
click at [484, 378] on div "Recommended Bit Program" at bounding box center [422, 382] width 844 height 8
click at [79, 378] on span at bounding box center [79, 382] width 0 height 8
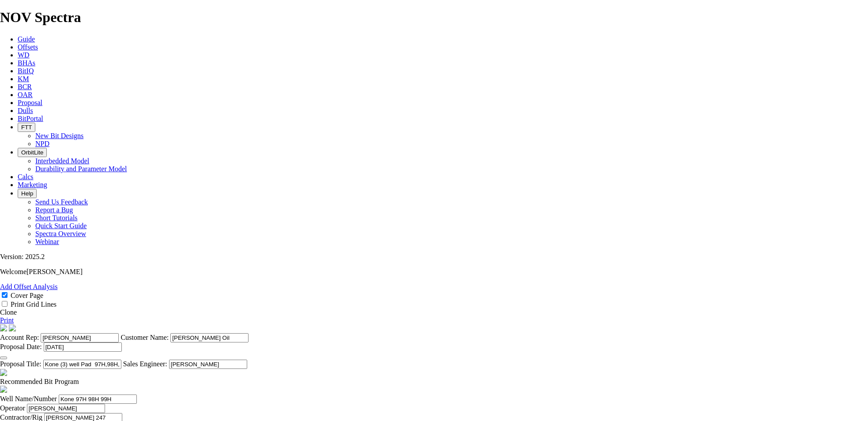
checkbox input "false"
click at [42, 99] on span "Proposal" at bounding box center [30, 103] width 25 height 8
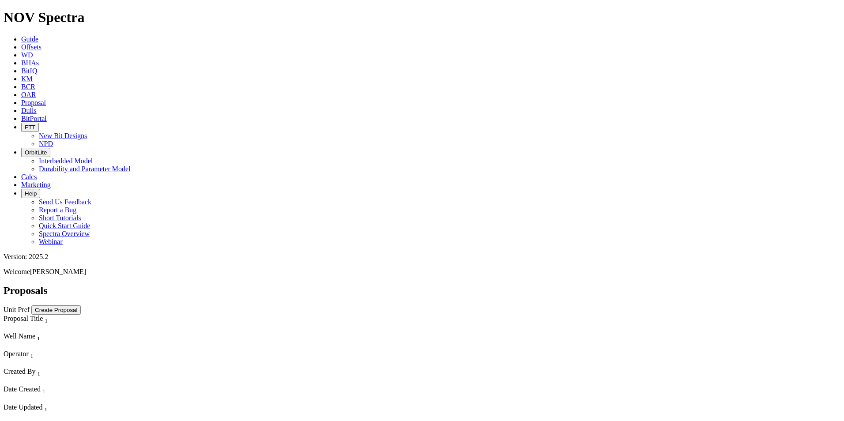
select select "field"
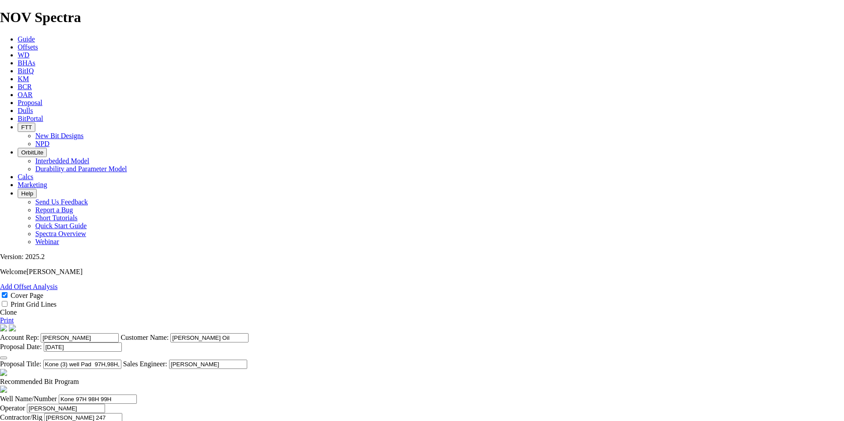
scroll to position [309, 0]
click at [79, 378] on span at bounding box center [79, 382] width 0 height 8
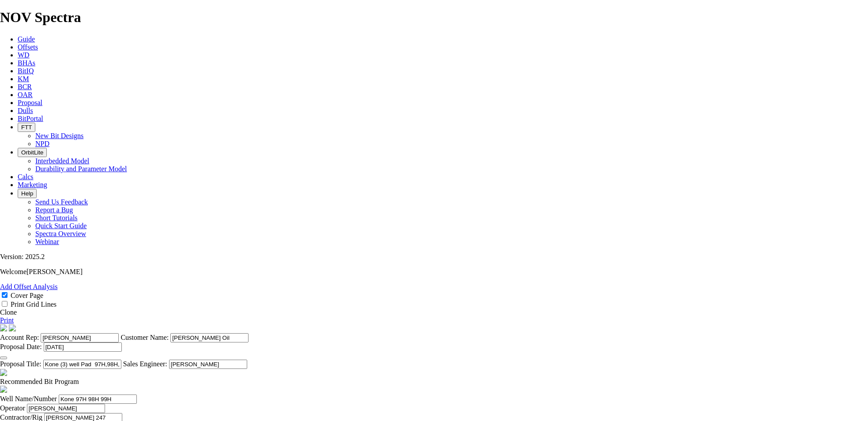
checkbox input "false"
click at [17, 309] on link "Clone" at bounding box center [8, 313] width 17 height 8
select select "field"
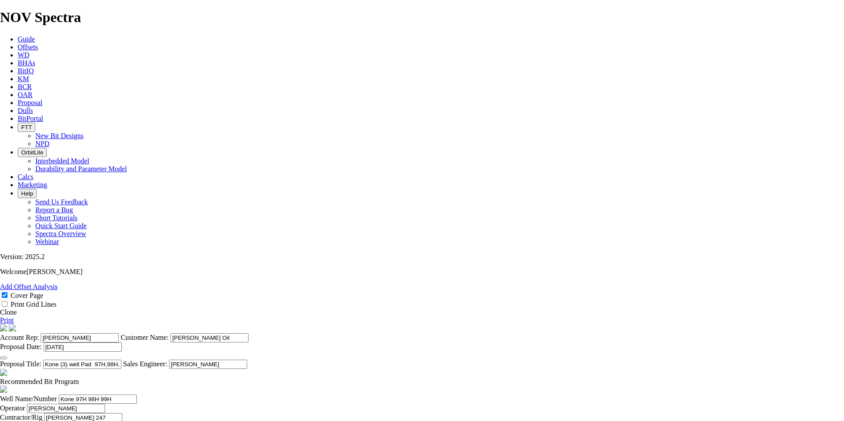
scroll to position [309, 0]
click at [79, 378] on span at bounding box center [79, 382] width 0 height 8
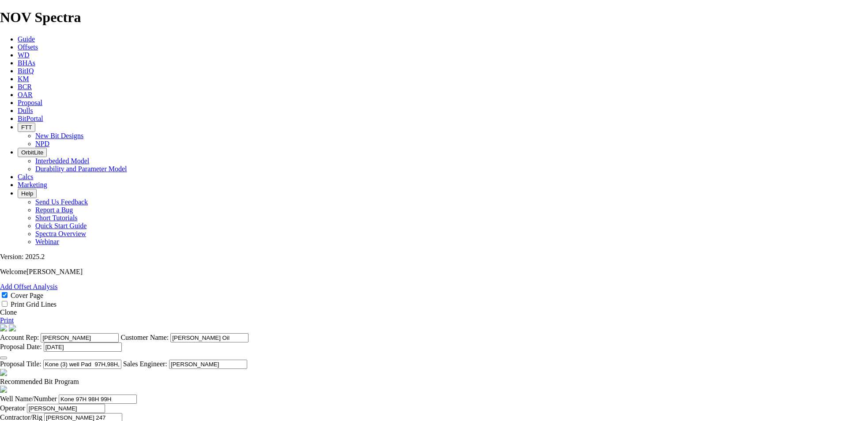
checkbox input "false"
drag, startPoint x: 227, startPoint y: 267, endPoint x: 181, endPoint y: 261, distance: 46.3
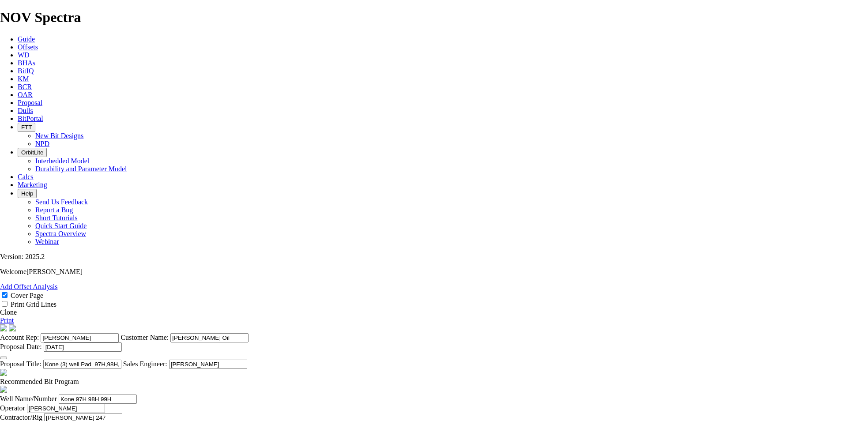
type input "Lateral on ORBIT RSS"
drag, startPoint x: 469, startPoint y: 255, endPoint x: 436, endPoint y: 256, distance: 33.6
type input "50"
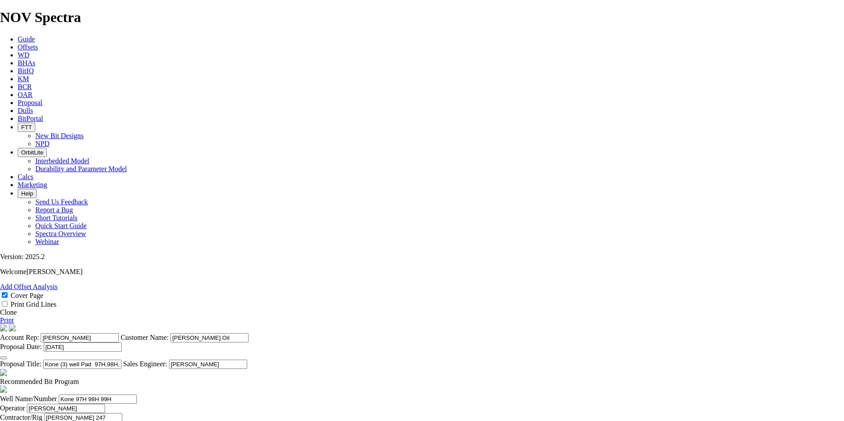
drag, startPoint x: 527, startPoint y: 258, endPoint x: 480, endPoint y: 258, distance: 46.3
drag, startPoint x: 465, startPoint y: 258, endPoint x: 445, endPoint y: 256, distance: 20.5
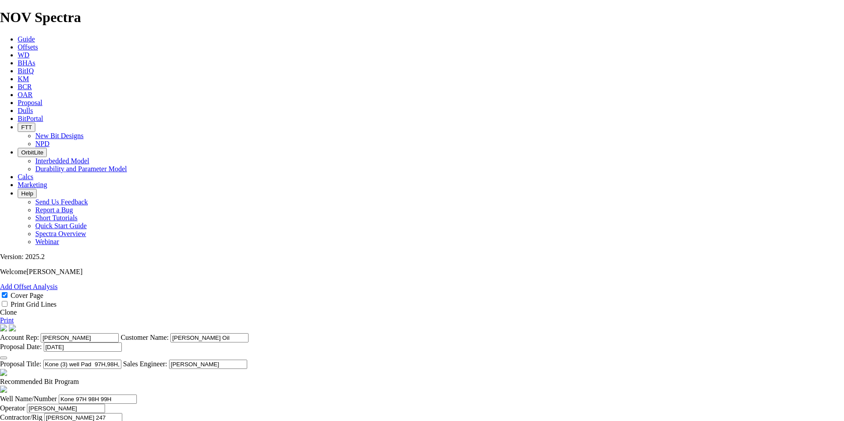
drag, startPoint x: 532, startPoint y: 297, endPoint x: 535, endPoint y: 303, distance: 6.9
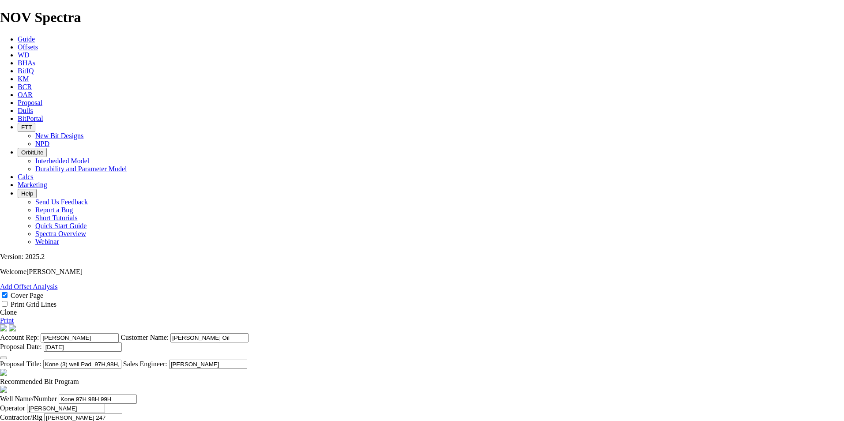
type input "224.4"
drag, startPoint x: 331, startPoint y: 255, endPoint x: 296, endPoint y: 255, distance: 35.3
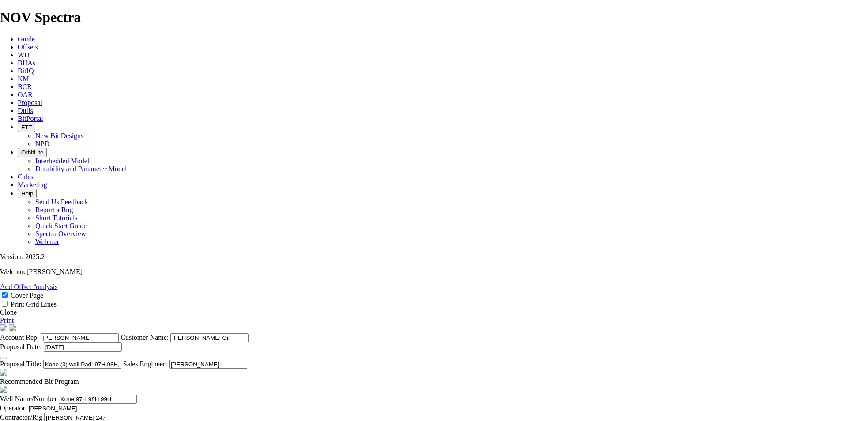
scroll to position [265, 0]
